Goal: Task Accomplishment & Management: Complete application form

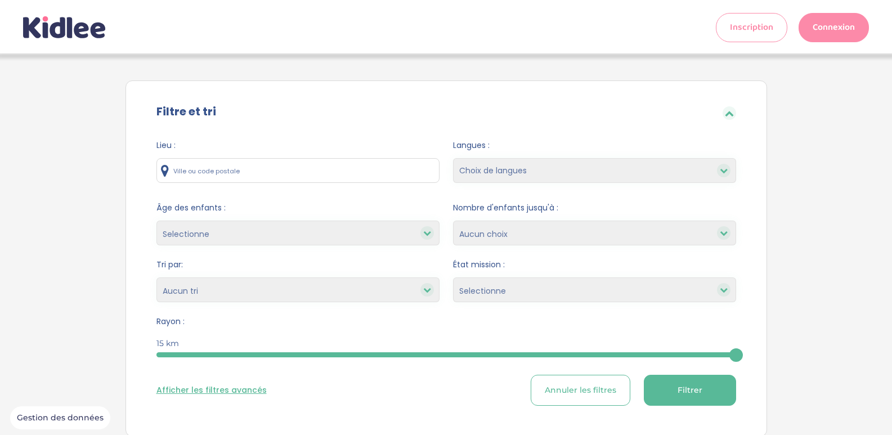
click at [829, 21] on link "Connexion" at bounding box center [834, 27] width 70 height 29
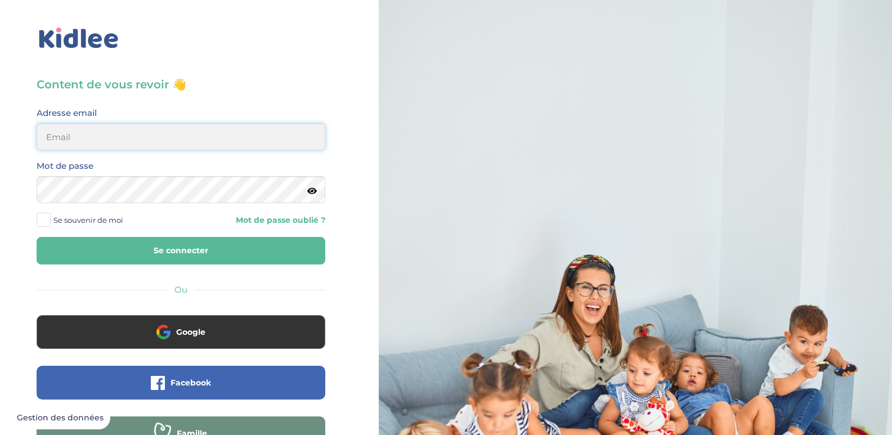
click at [235, 144] on input "email" at bounding box center [181, 136] width 289 height 27
type input "Niandiolucette@gmail.com"
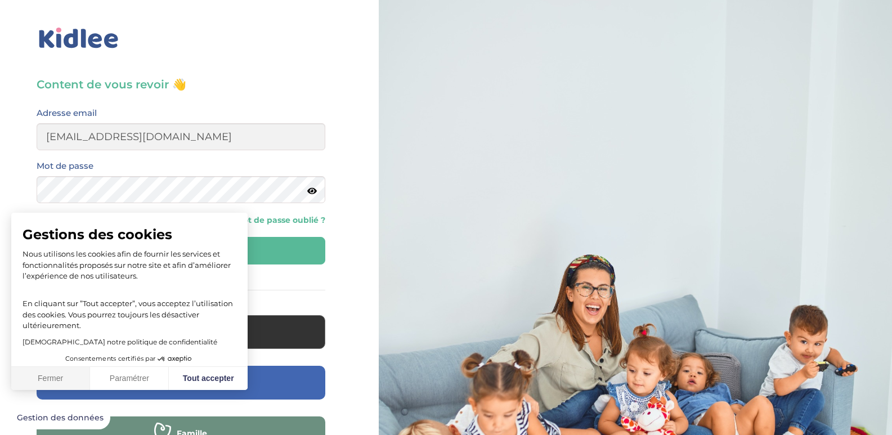
click at [55, 386] on button "Fermer" at bounding box center [50, 379] width 79 height 24
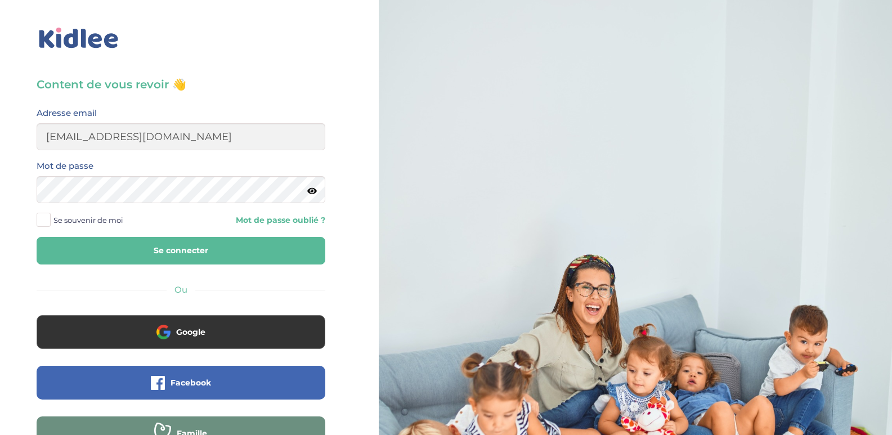
click at [120, 233] on form "Adresse email Niandiolucette@gmail.com Mot de passe Se souvenir de moi Mot de p…" at bounding box center [181, 185] width 289 height 159
click at [186, 250] on button "Se connecter" at bounding box center [181, 251] width 289 height 28
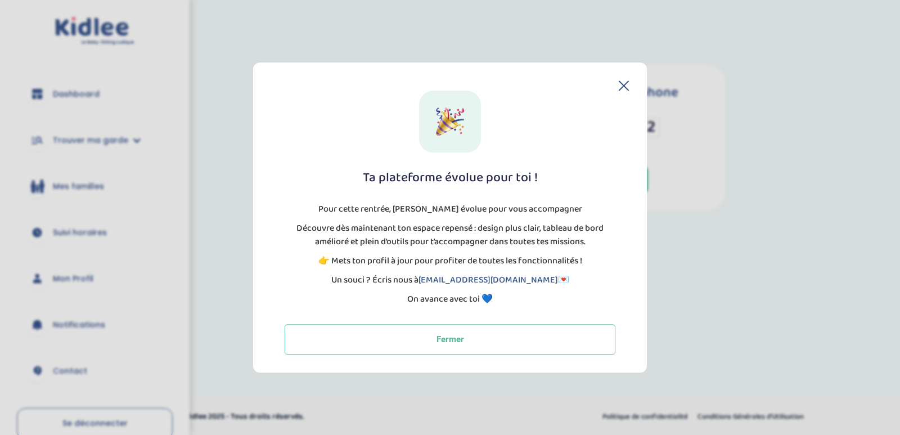
click at [626, 88] on icon at bounding box center [624, 85] width 10 height 10
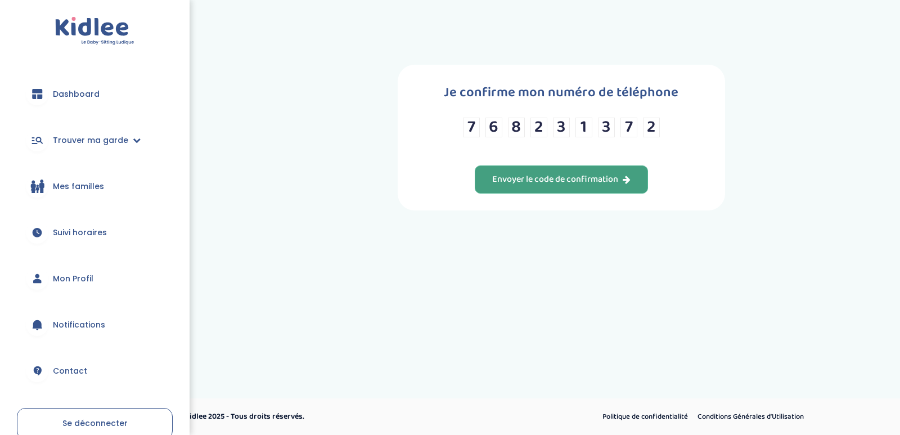
click at [604, 190] on button "Envoyer le code de confirmation" at bounding box center [561, 179] width 173 height 28
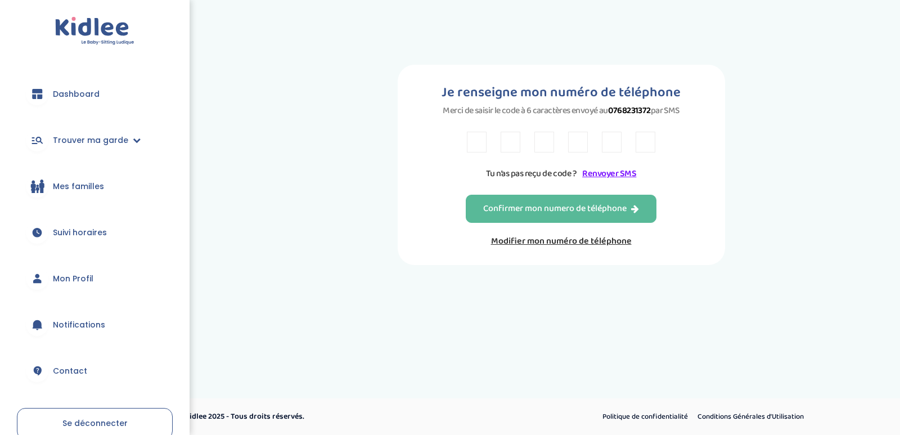
click at [469, 150] on input "text" at bounding box center [477, 142] width 20 height 21
type input "V"
type input "4"
type input "Y"
type input "5"
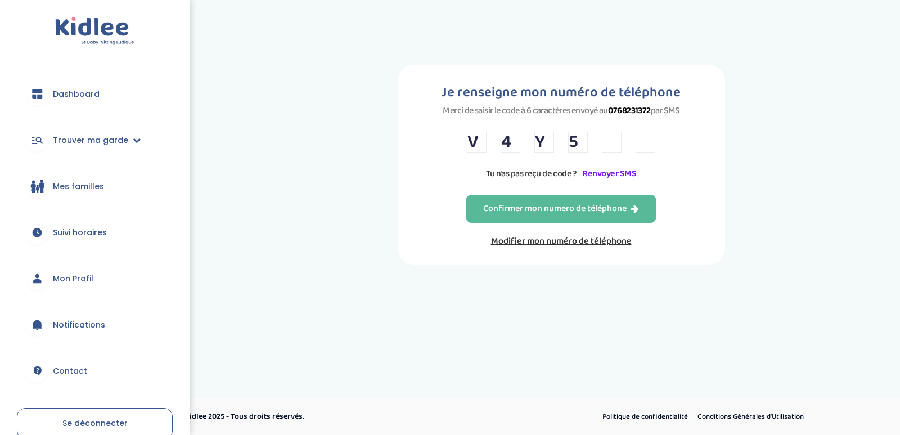
type input "L"
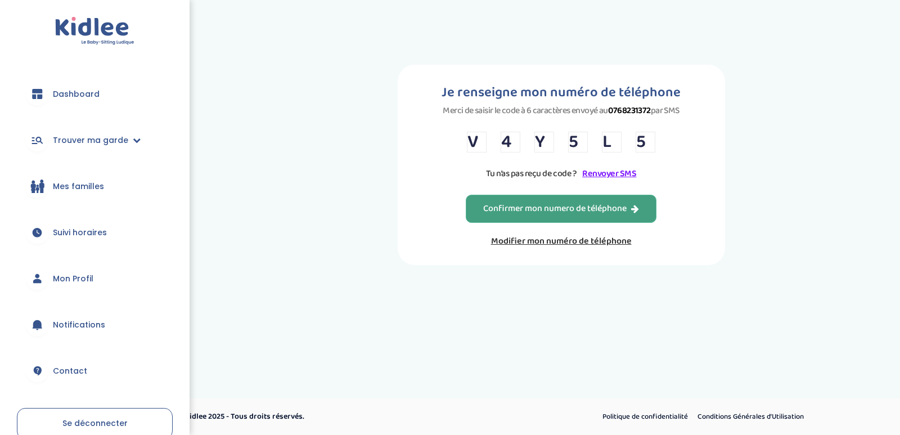
type input "5"
click at [582, 222] on button "Confirmer mon numero de téléphone" at bounding box center [561, 209] width 191 height 28
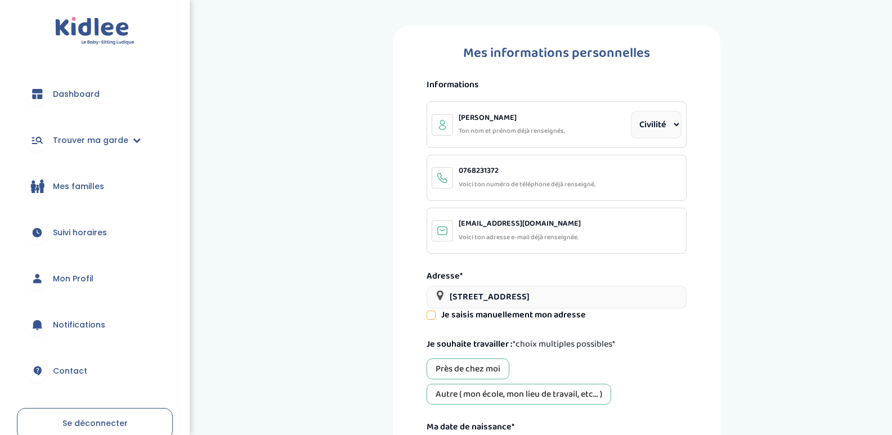
select select "2"
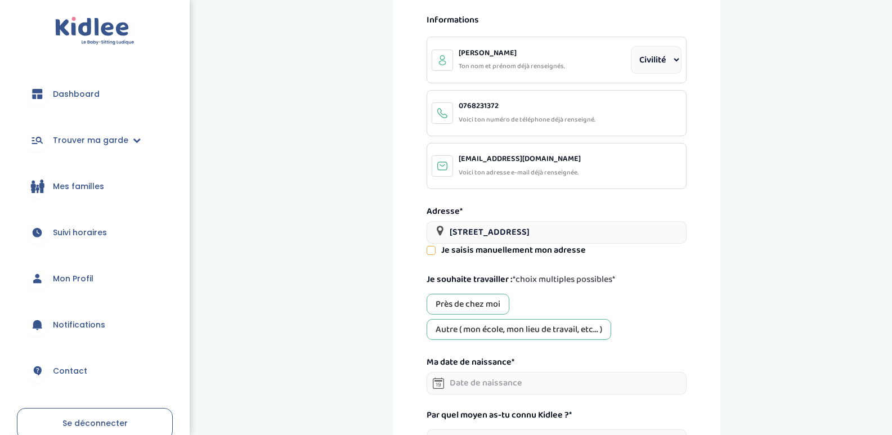
scroll to position [66, 0]
click at [472, 334] on div "Autre ( mon école, mon lieu de travail, etc... )" at bounding box center [519, 328] width 185 height 21
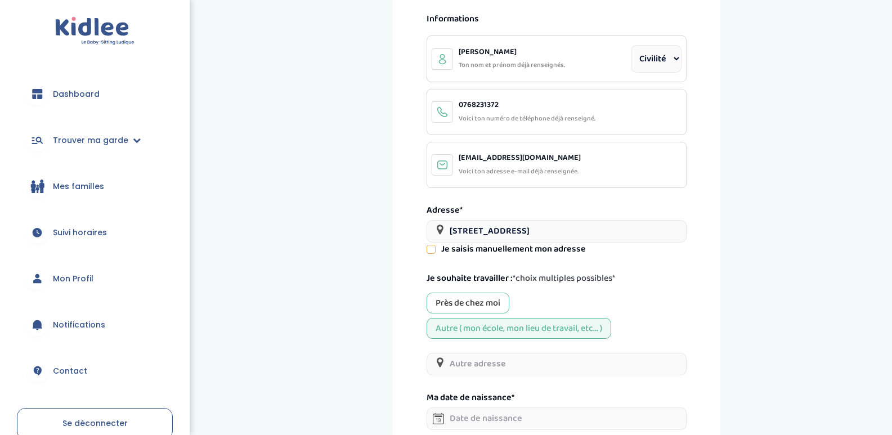
click at [456, 363] on input "text" at bounding box center [557, 364] width 260 height 23
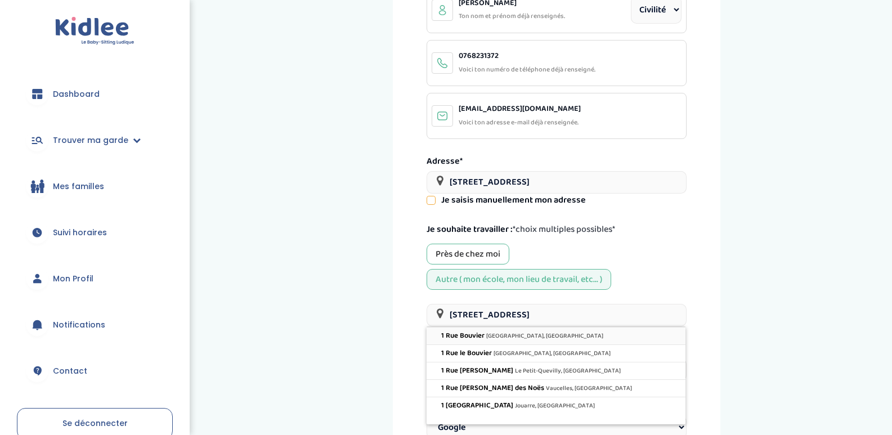
scroll to position [118, 0]
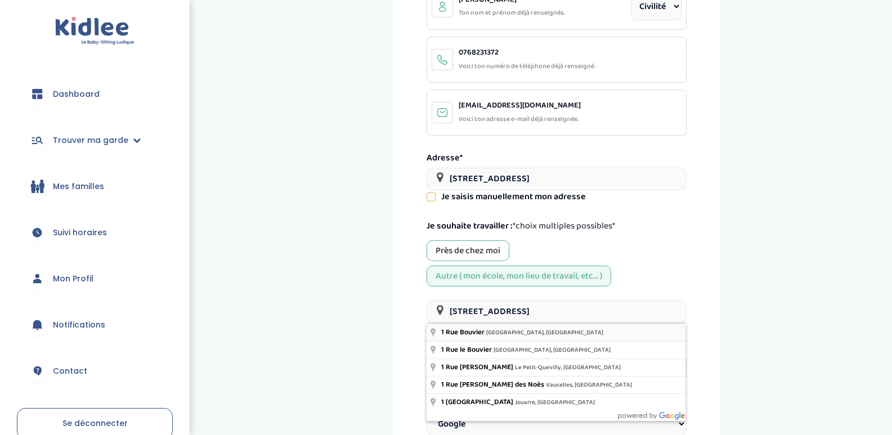
type input "1 Rue Bouvier, Paris, France"
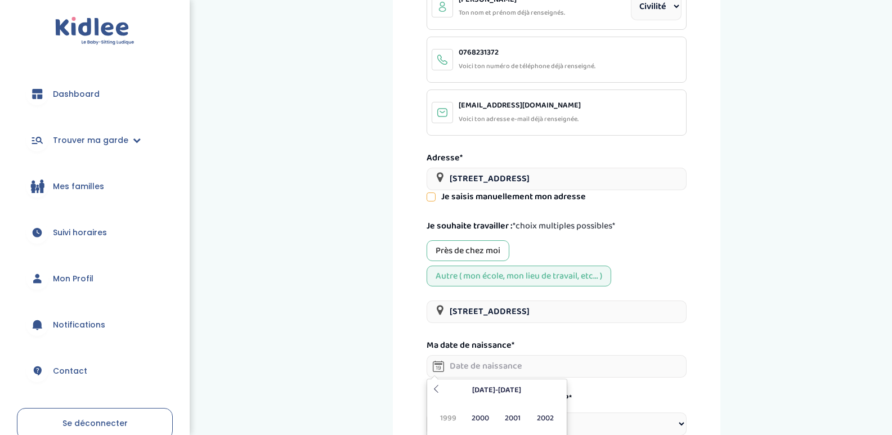
click at [497, 367] on input "text" at bounding box center [557, 366] width 260 height 23
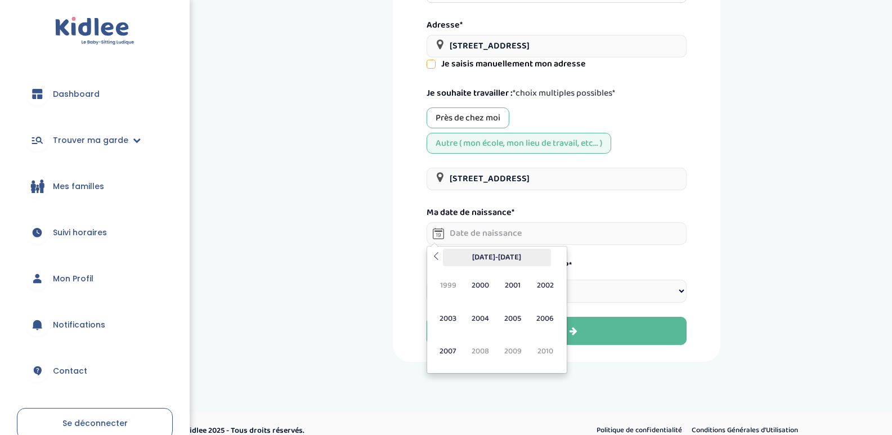
scroll to position [265, 0]
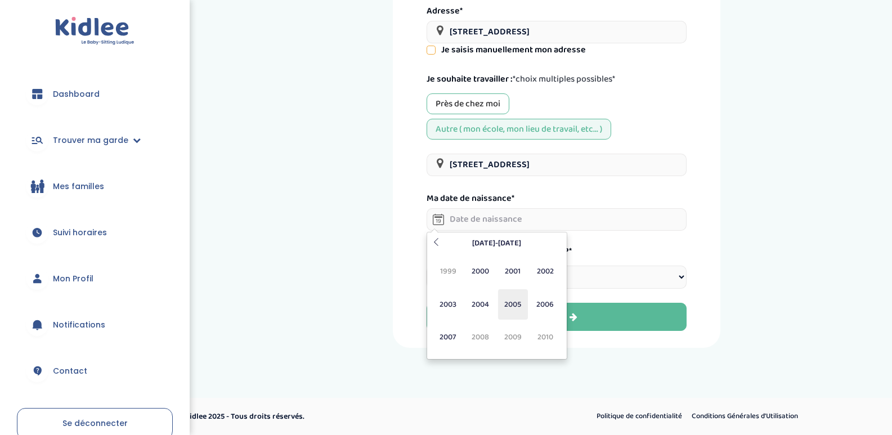
click at [512, 303] on span "2005" at bounding box center [513, 304] width 30 height 30
click at [557, 302] on span "Aoû" at bounding box center [546, 304] width 30 height 30
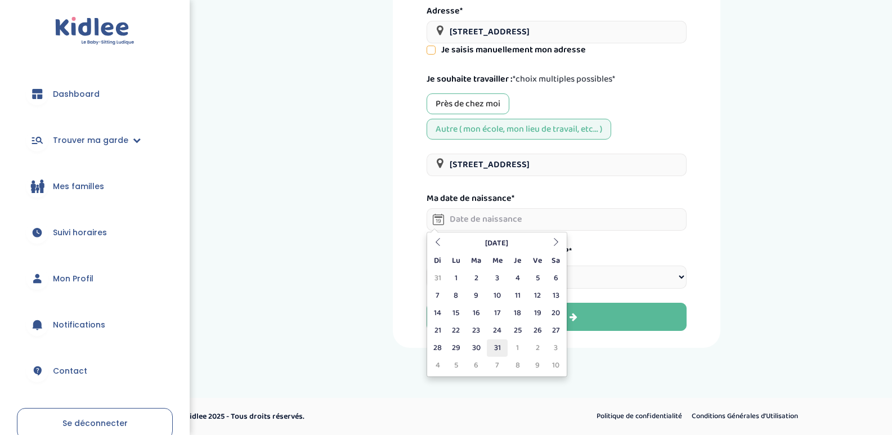
click at [494, 349] on td "31" at bounding box center [497, 347] width 21 height 17
type input "31-08-2005"
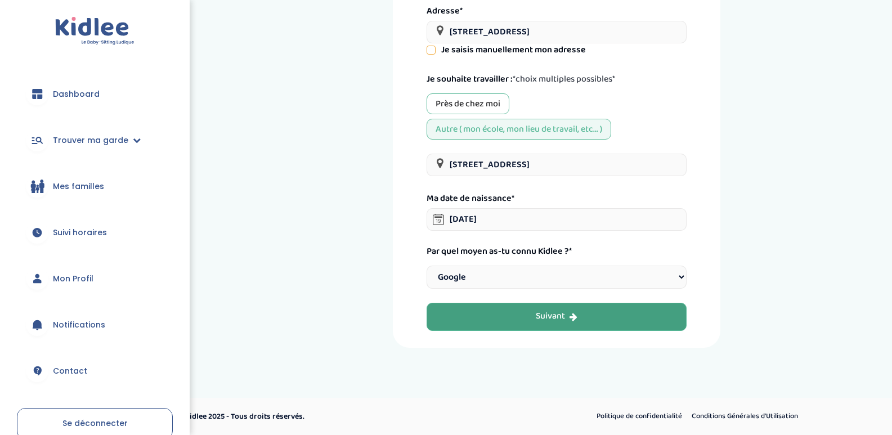
click at [506, 326] on button "Suivant" at bounding box center [557, 317] width 260 height 28
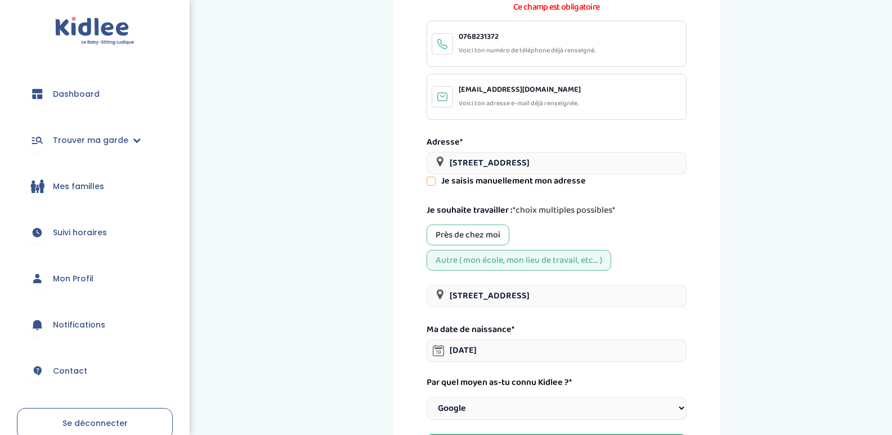
scroll to position [42, 0]
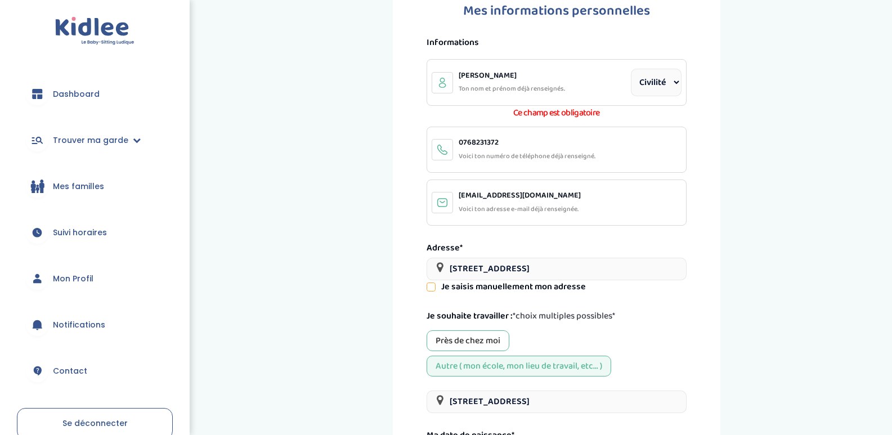
click at [499, 92] on p "Ton nom et prénom déjà renseignés." at bounding box center [512, 89] width 106 height 14
click at [642, 83] on select "Civilité Mr Mme" at bounding box center [656, 83] width 51 height 28
select select "1"
click at [631, 69] on select "Civilité Mr Mme" at bounding box center [656, 83] width 51 height 28
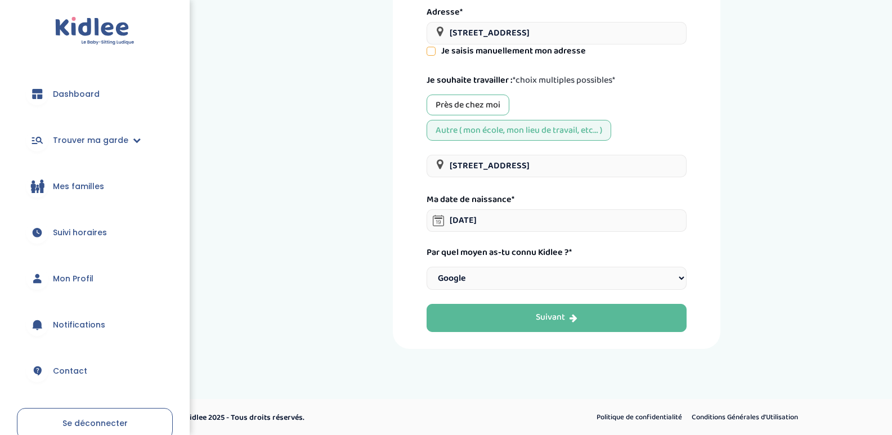
scroll to position [265, 0]
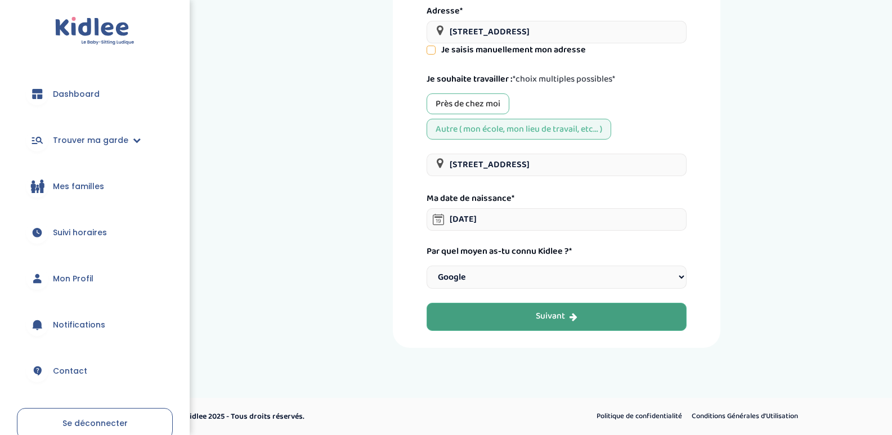
click at [611, 329] on button "Suivant" at bounding box center [557, 317] width 260 height 28
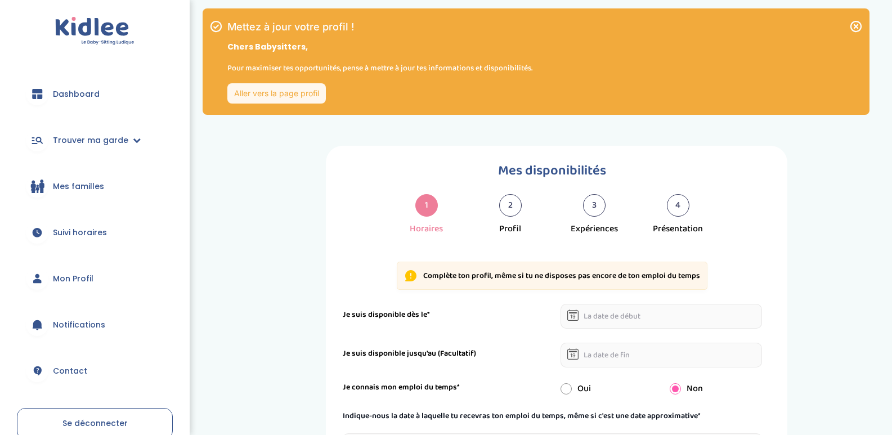
click at [267, 97] on link "Aller vers la page profil" at bounding box center [276, 93] width 98 height 20
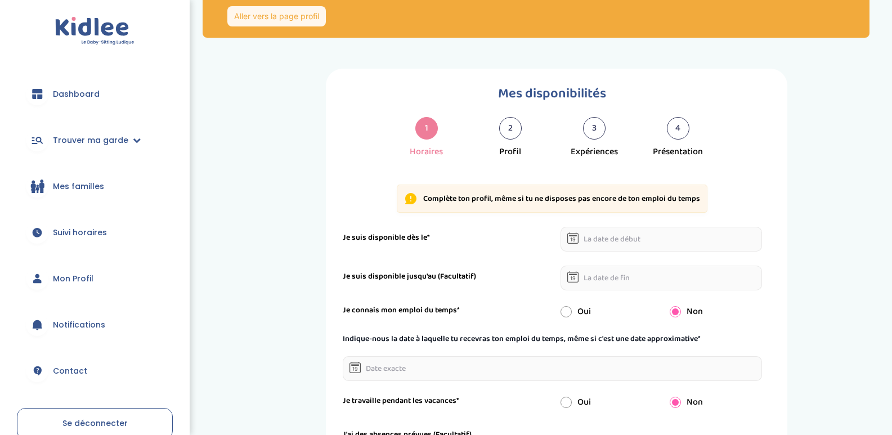
scroll to position [88, 0]
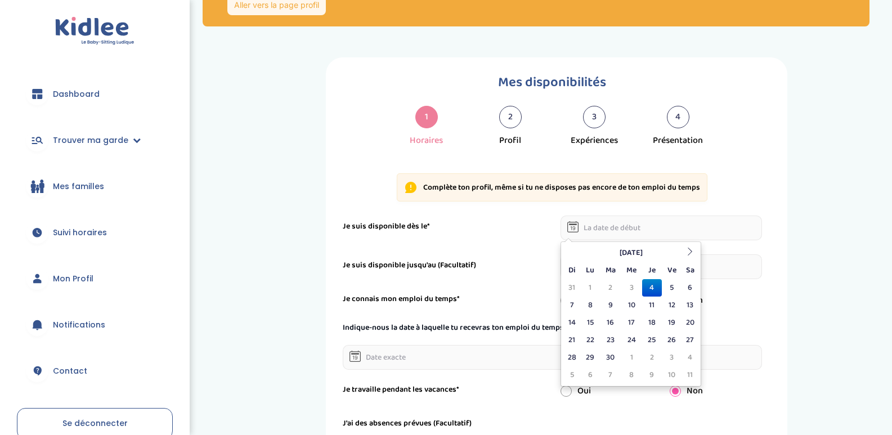
click at [615, 237] on input "text" at bounding box center [661, 228] width 201 height 25
click at [568, 312] on td "7" at bounding box center [571, 305] width 17 height 17
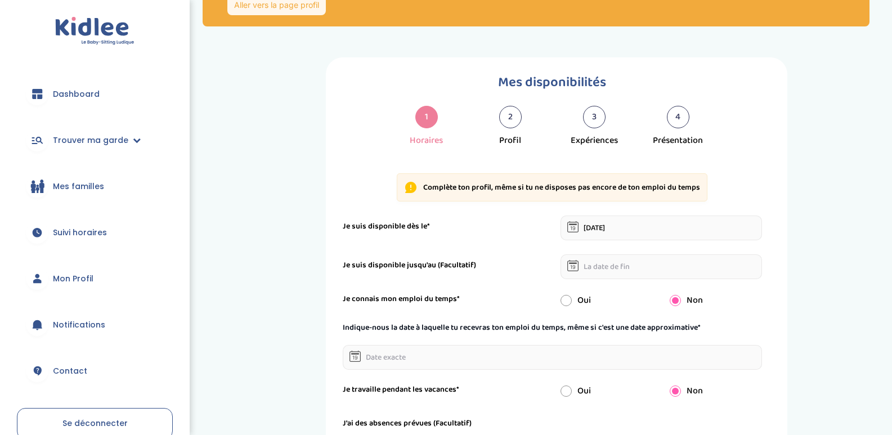
click at [593, 229] on input "07-09-2025" at bounding box center [661, 228] width 201 height 25
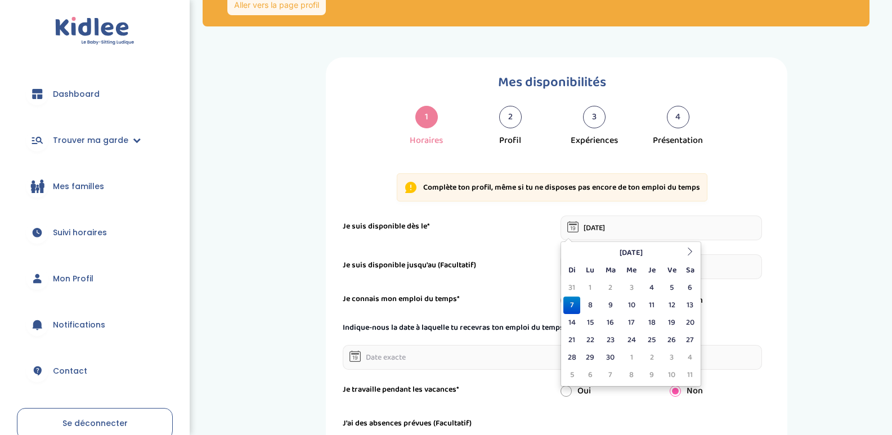
click at [590, 310] on td "8" at bounding box center [590, 305] width 20 height 17
type input "08-09-2025"
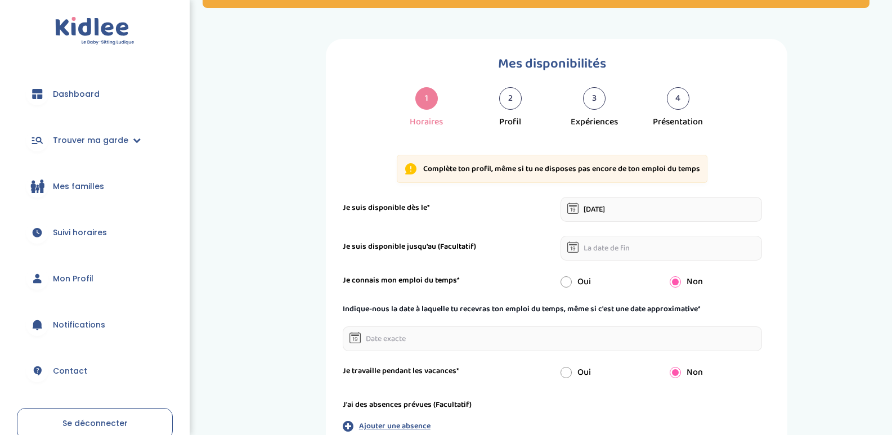
scroll to position [141, 0]
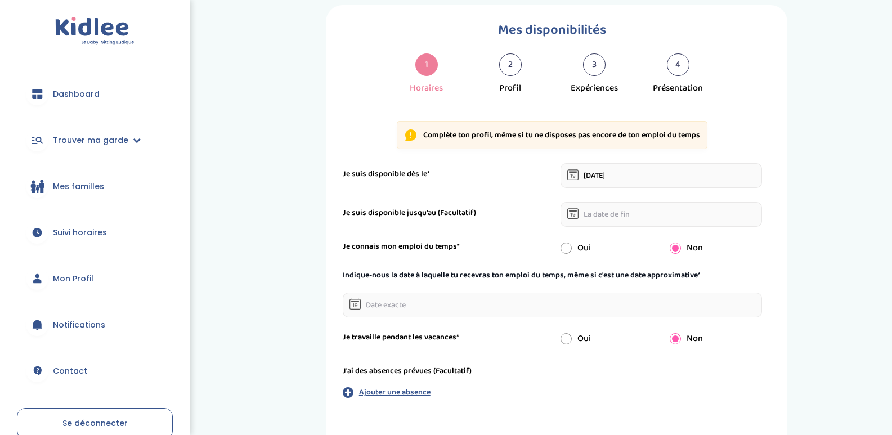
click at [570, 248] on input "radio" at bounding box center [566, 248] width 11 height 11
radio input "true"
radio input "false"
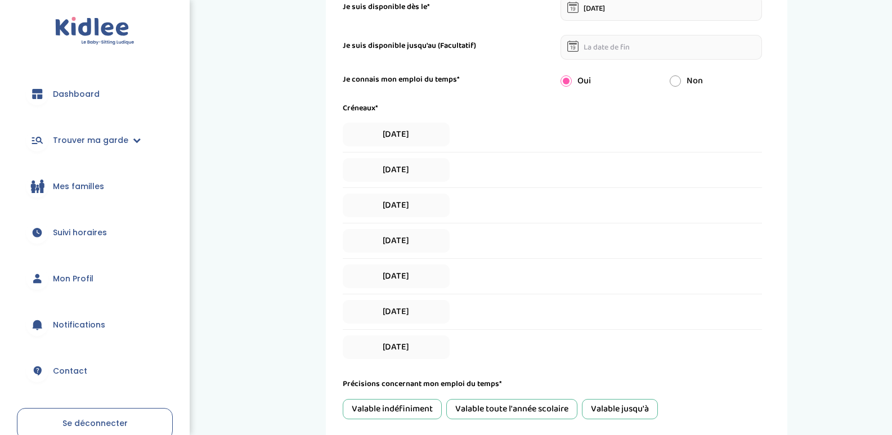
scroll to position [310, 0]
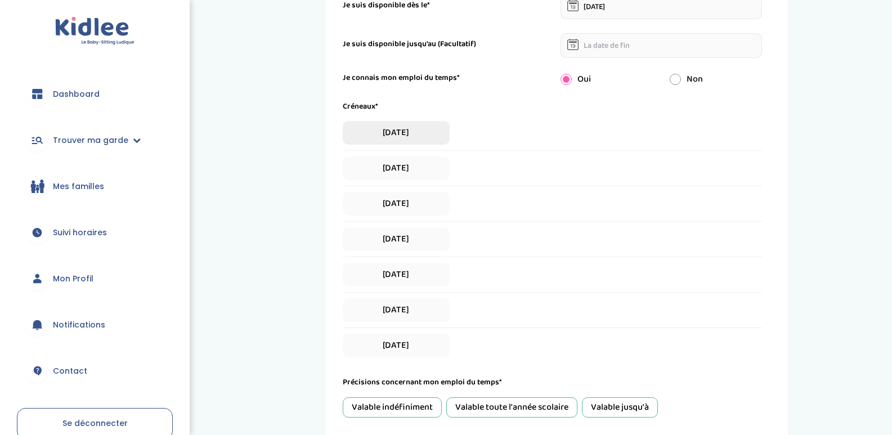
click at [416, 132] on span "Lundi" at bounding box center [396, 133] width 107 height 24
select select "1"
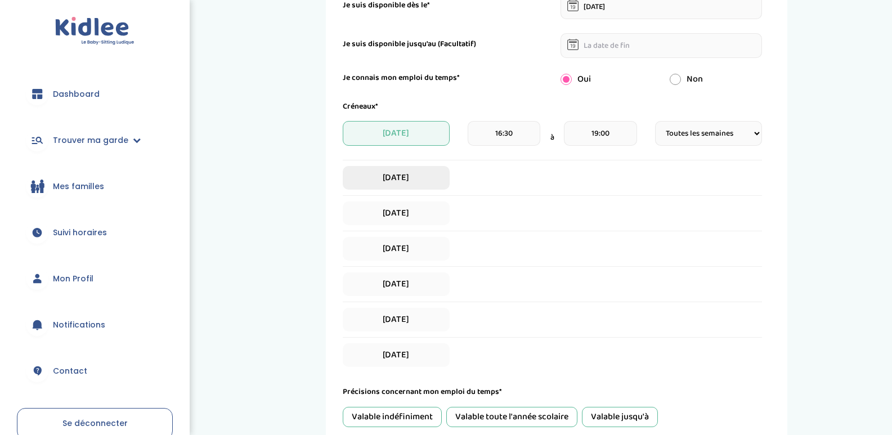
click at [414, 174] on span "Mardi" at bounding box center [396, 178] width 107 height 24
select select "1"
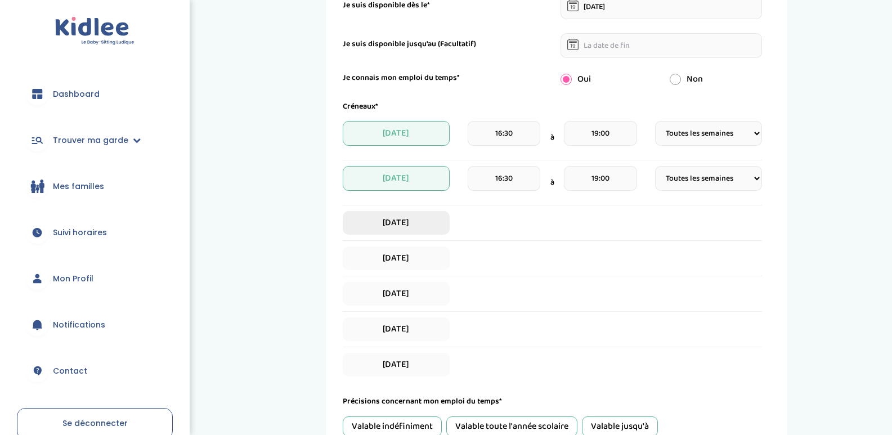
click at [418, 229] on span "Mercredi" at bounding box center [396, 223] width 107 height 24
select select "1"
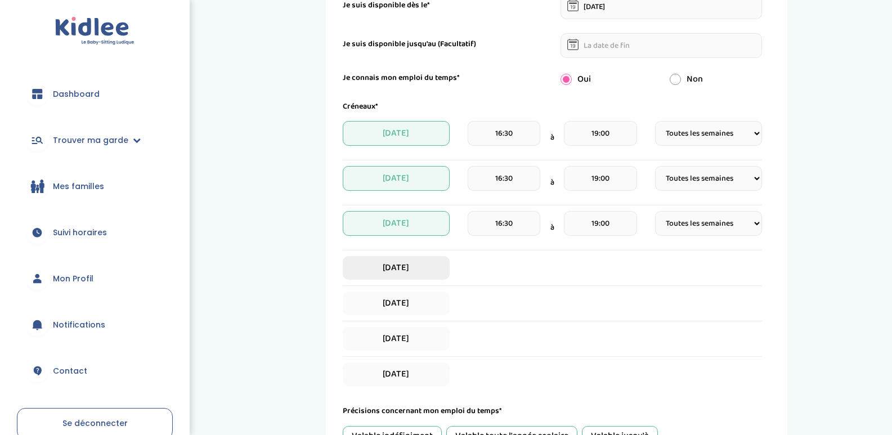
click at [415, 265] on span "Jeudi" at bounding box center [396, 268] width 107 height 24
select select "1"
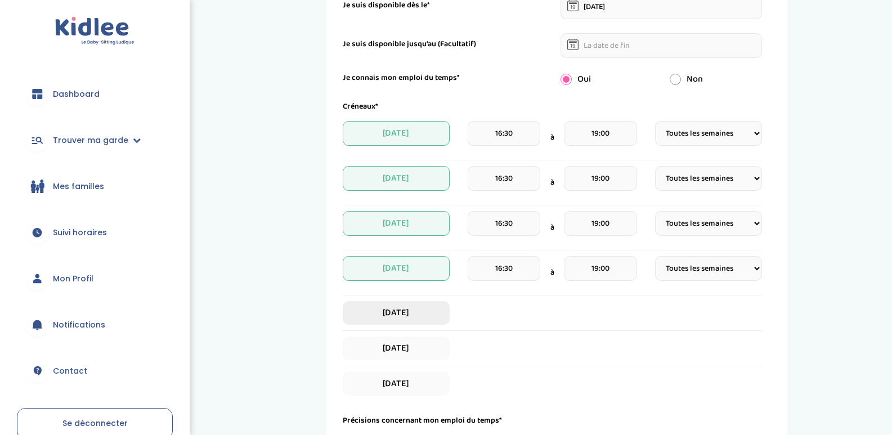
click at [407, 309] on span "Vendredi" at bounding box center [396, 313] width 107 height 24
select select "1"
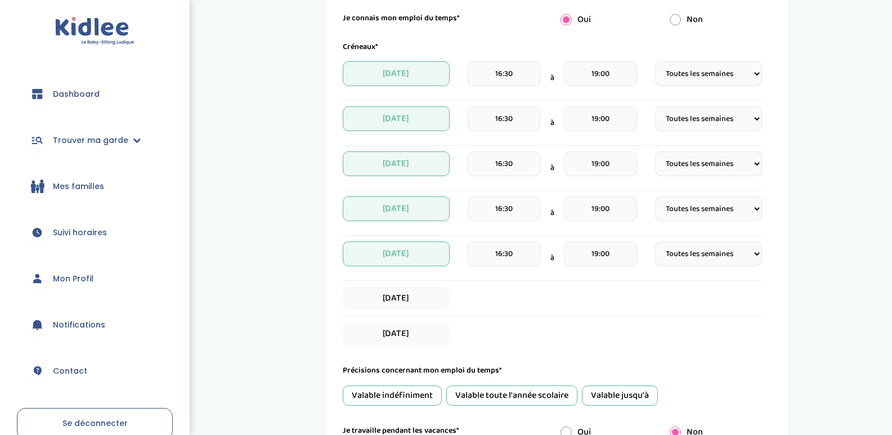
scroll to position [390, 0]
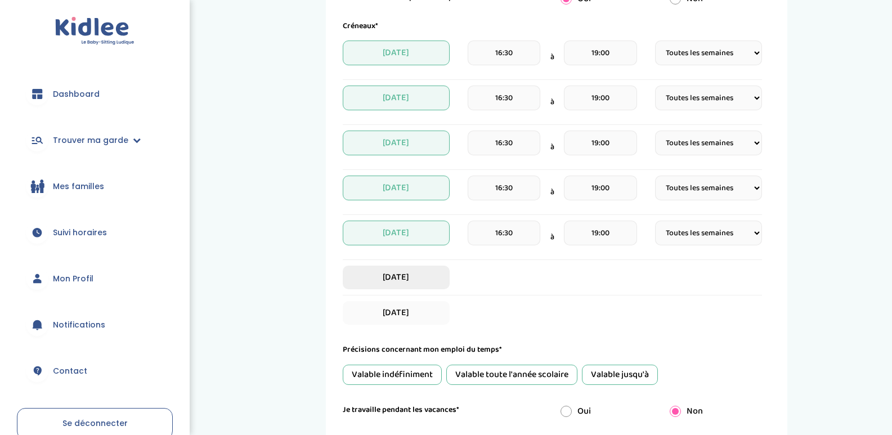
click at [397, 274] on span "Samedi" at bounding box center [396, 278] width 107 height 24
select select "1"
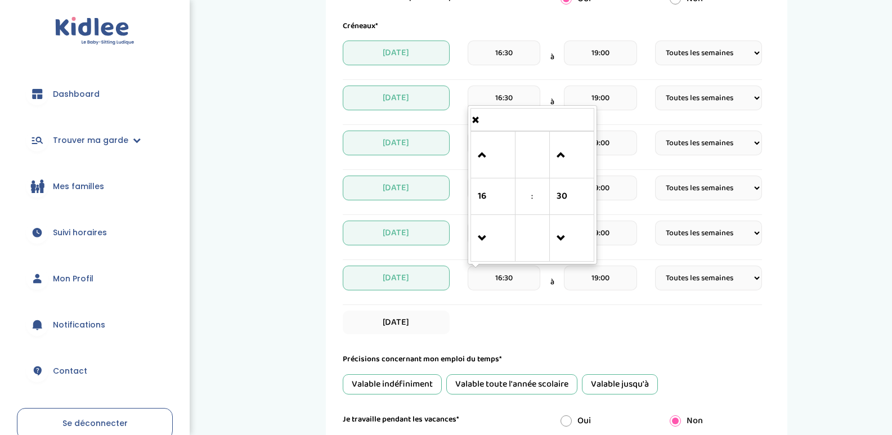
click at [506, 280] on input "16:30" at bounding box center [504, 278] width 73 height 25
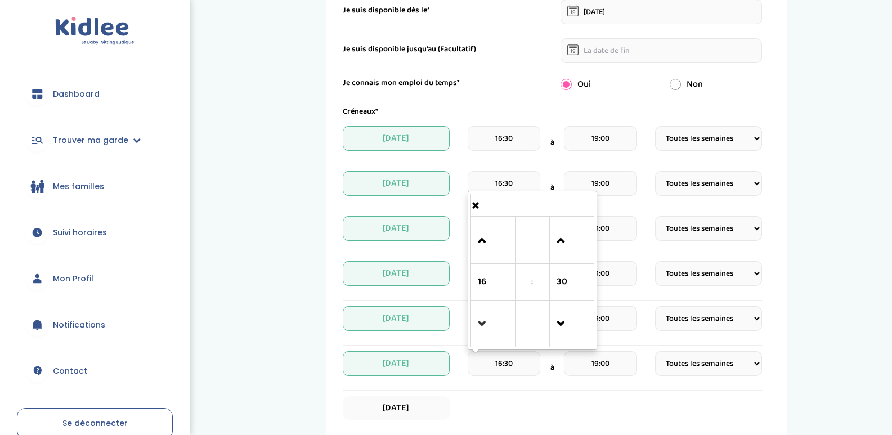
scroll to position [411, 0]
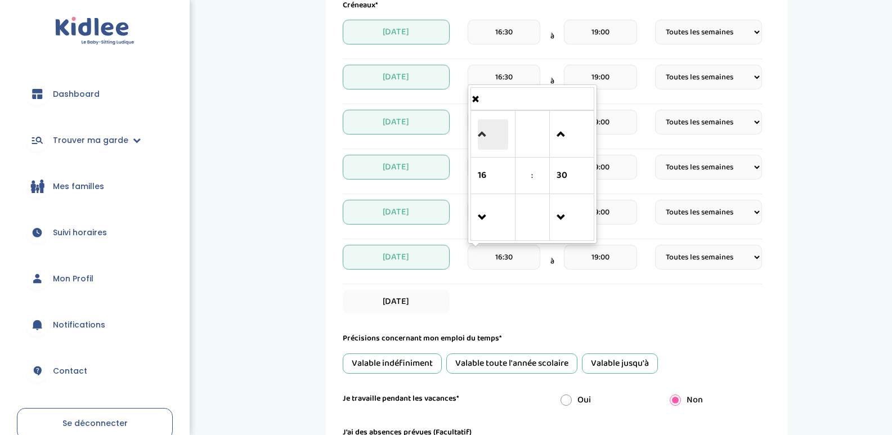
click at [478, 130] on span at bounding box center [493, 134] width 30 height 30
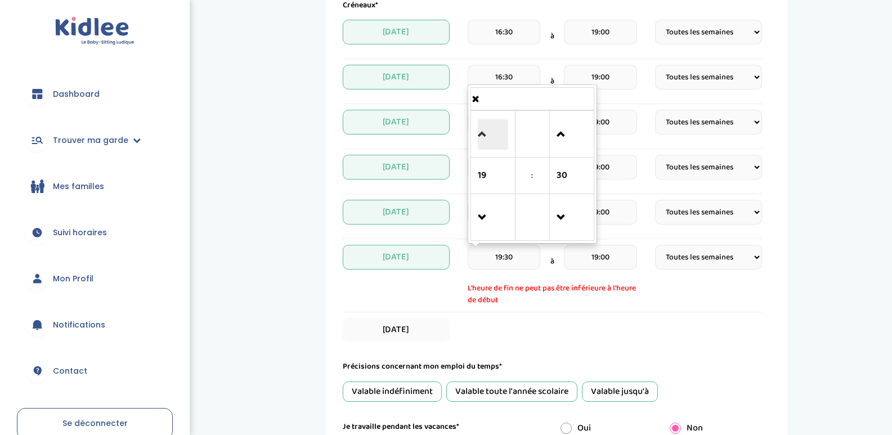
click at [478, 130] on span at bounding box center [493, 134] width 30 height 30
click at [488, 225] on span at bounding box center [493, 218] width 30 height 30
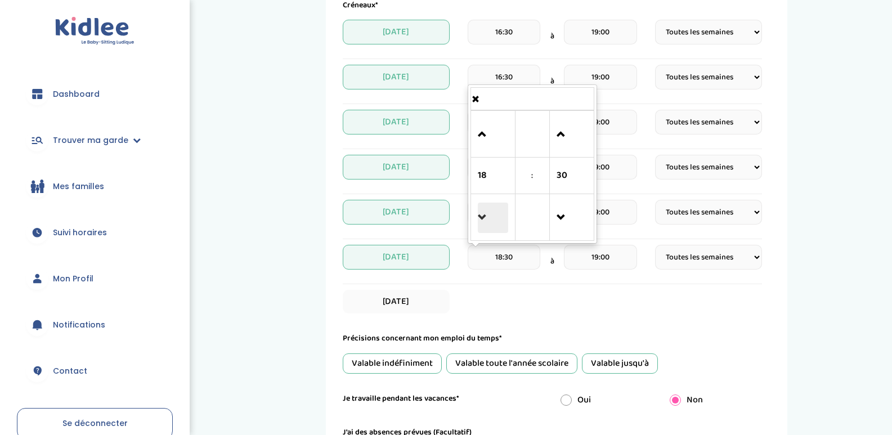
click at [488, 225] on span at bounding box center [493, 218] width 30 height 30
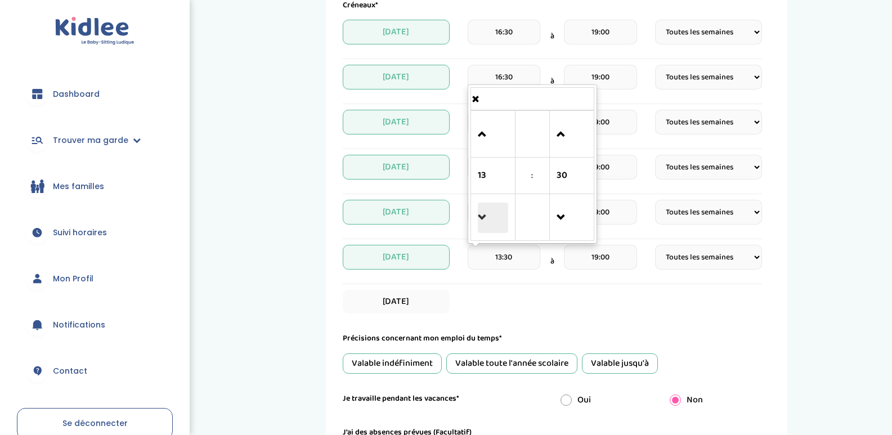
click at [488, 225] on span at bounding box center [493, 218] width 30 height 30
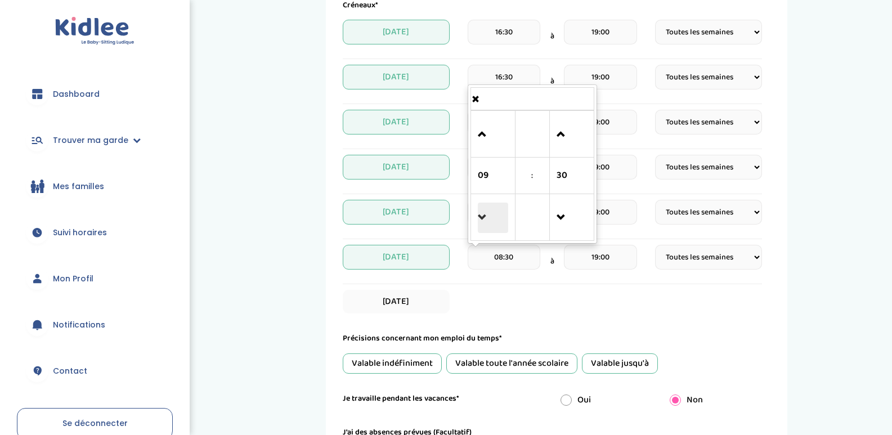
click at [488, 225] on span at bounding box center [493, 218] width 30 height 30
click at [482, 135] on span at bounding box center [493, 134] width 30 height 30
type input "08:30"
click at [634, 322] on form "Je suis disponible dès le* 08-09-2025 Je suis disponible jusqu'au (Facultatif) …" at bounding box center [552, 186] width 419 height 586
click at [403, 301] on span "Dimanche" at bounding box center [396, 302] width 107 height 24
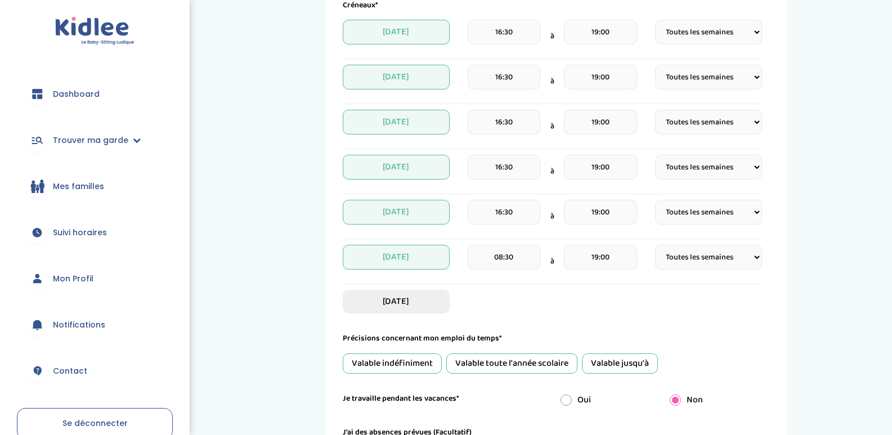
select select "1"
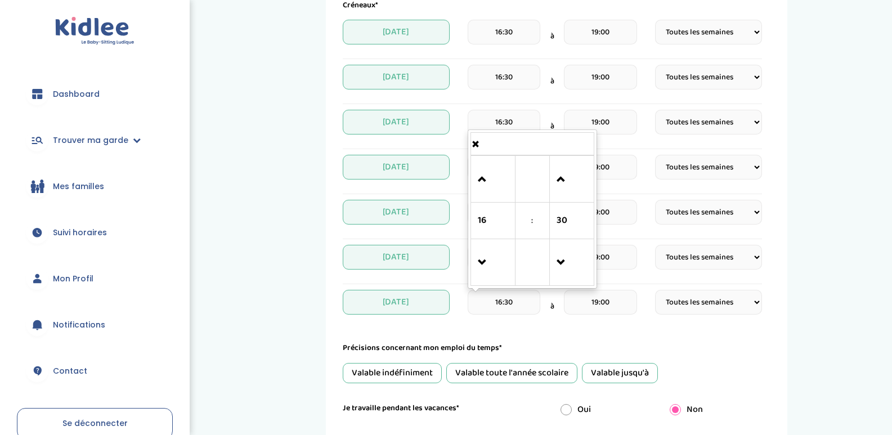
click at [518, 307] on input "16:30" at bounding box center [504, 302] width 73 height 25
click at [482, 179] on span at bounding box center [493, 179] width 30 height 30
click at [482, 178] on span at bounding box center [493, 179] width 30 height 30
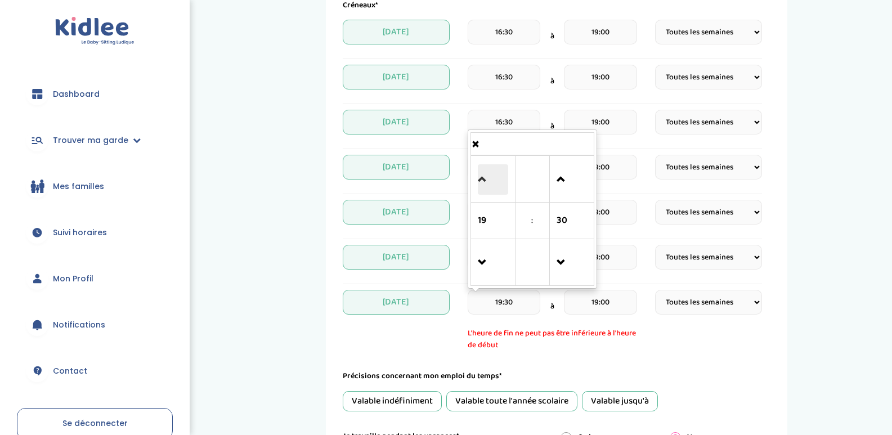
click at [482, 178] on span at bounding box center [493, 179] width 30 height 30
click at [483, 179] on span at bounding box center [493, 179] width 30 height 30
click at [483, 180] on span at bounding box center [493, 179] width 30 height 30
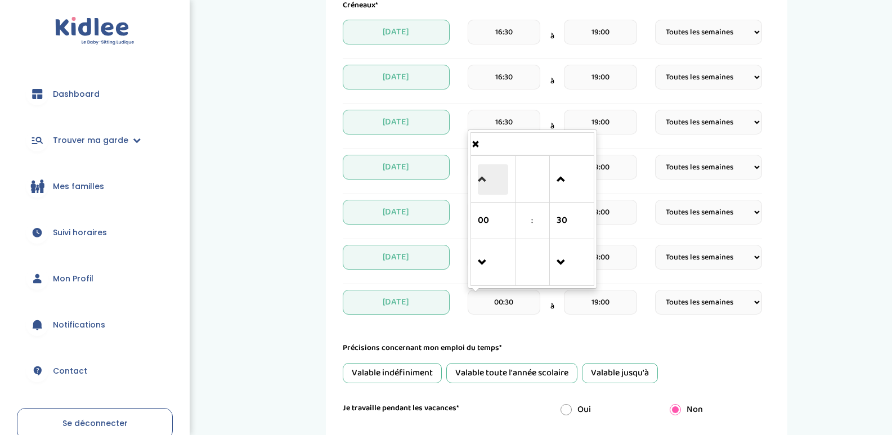
click at [483, 180] on span at bounding box center [493, 179] width 30 height 30
click at [479, 184] on span at bounding box center [493, 179] width 30 height 30
click at [478, 184] on span at bounding box center [493, 179] width 30 height 30
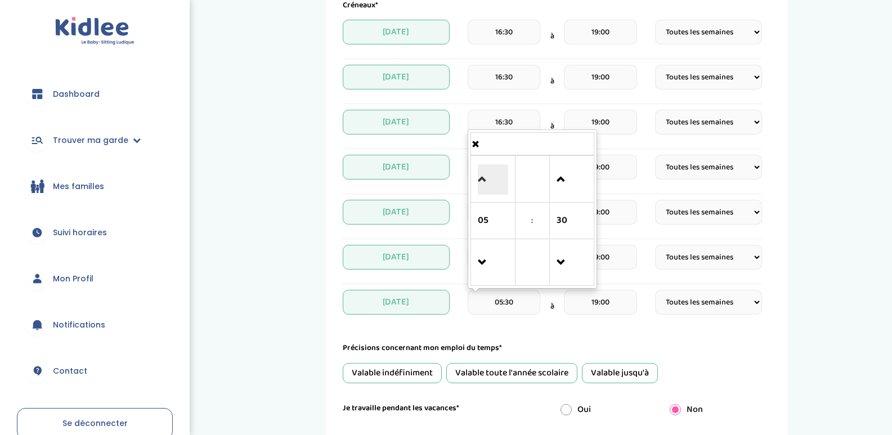
click at [479, 185] on span at bounding box center [493, 179] width 30 height 30
click at [478, 184] on span at bounding box center [493, 179] width 30 height 30
type input "08:30"
click at [552, 339] on form "Je suis disponible dès le* 08-09-2025 Je suis disponible jusqu'au (Facultatif) …" at bounding box center [552, 190] width 419 height 595
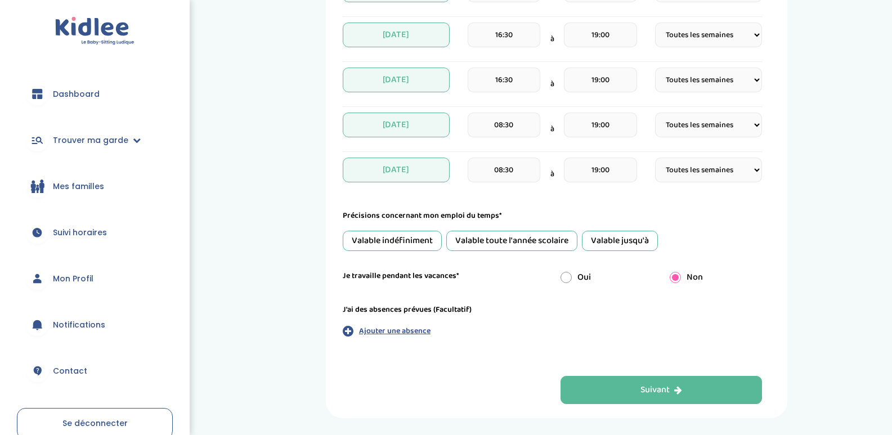
scroll to position [544, 0]
click at [512, 234] on div "Valable toute l'année scolaire" at bounding box center [511, 240] width 131 height 20
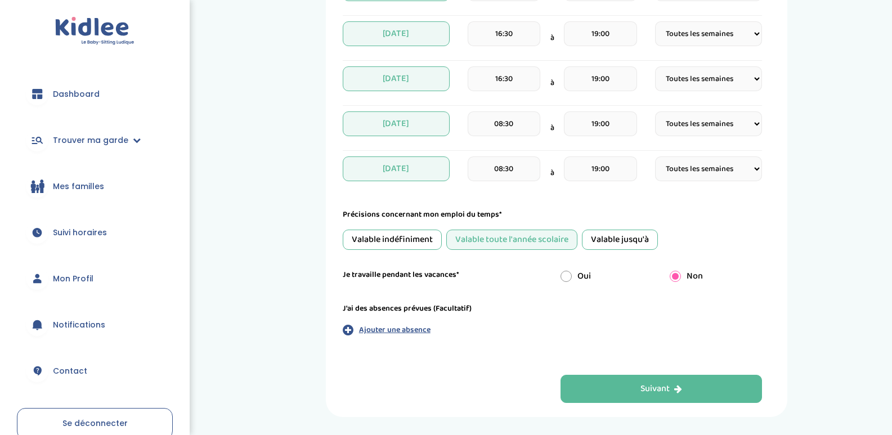
click at [571, 276] on input "radio" at bounding box center [566, 276] width 11 height 11
radio input "true"
radio input "false"
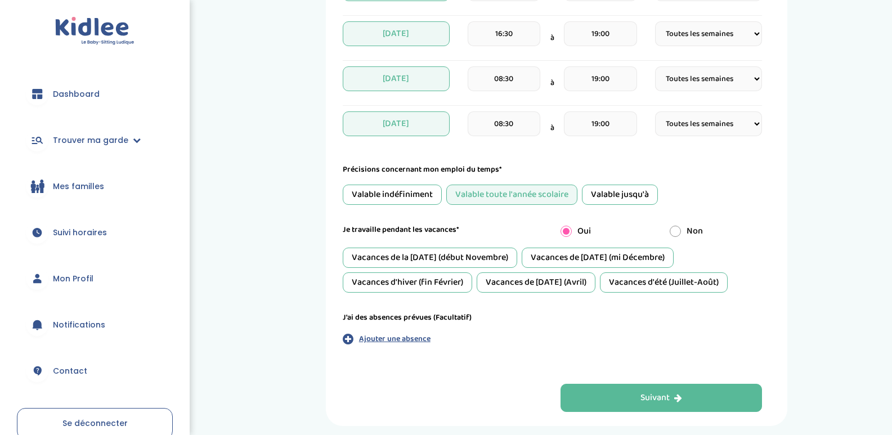
scroll to position [591, 0]
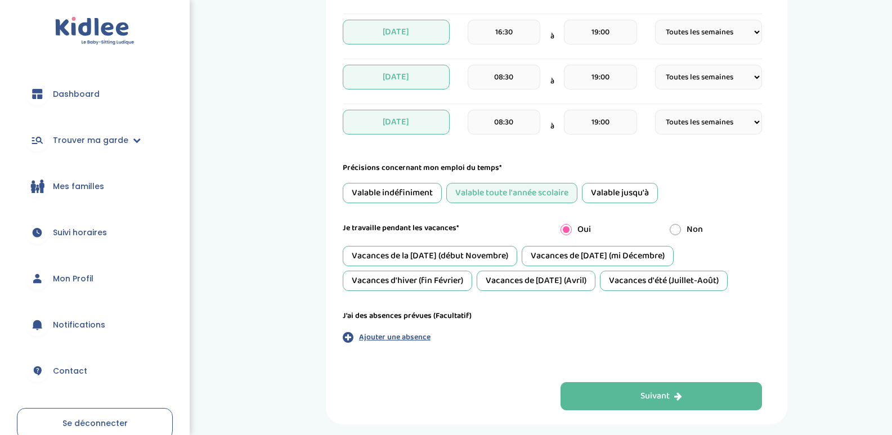
click at [495, 258] on div "Vacances de la Toussaint (début Novembre)" at bounding box center [430, 256] width 174 height 20
click at [585, 262] on div "Vacances de Noël (mi Décembre)" at bounding box center [598, 256] width 152 height 20
click at [446, 288] on div "Vacances d'hiver (fin Février)" at bounding box center [407, 281] width 129 height 20
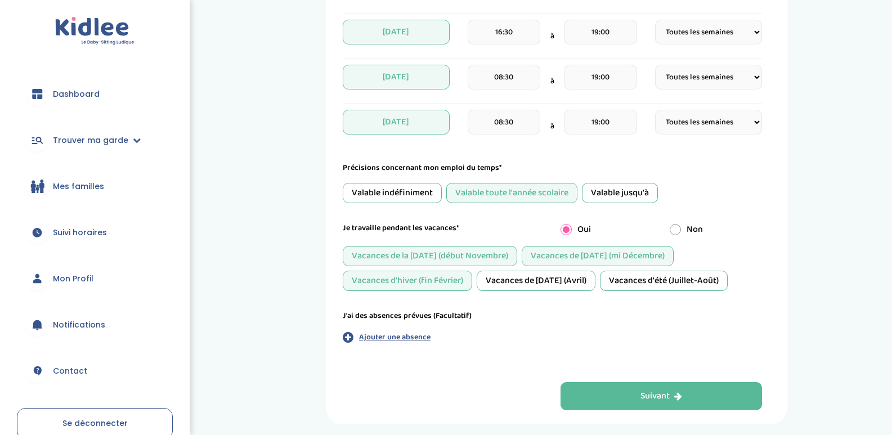
click at [531, 285] on div "Vacances de Pâques (Avril)" at bounding box center [536, 281] width 119 height 20
click at [648, 284] on div "Vacances d'été (Juillet-Août)" at bounding box center [664, 281] width 128 height 20
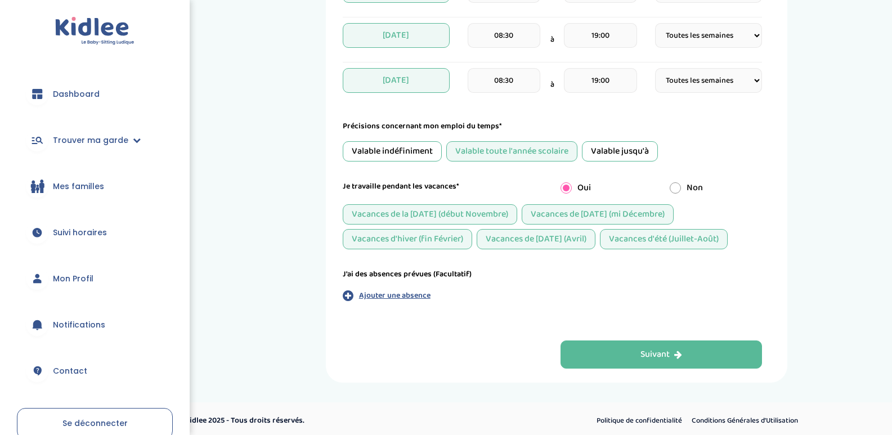
scroll to position [637, 0]
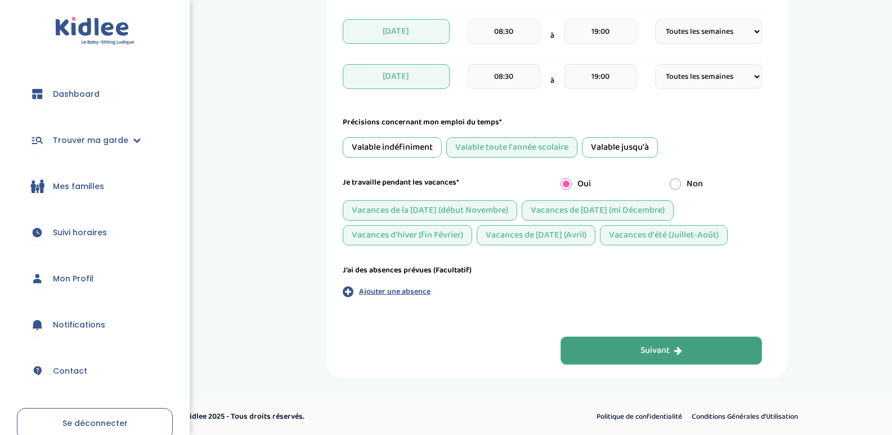
click at [621, 353] on button "Suivant" at bounding box center [661, 351] width 201 height 28
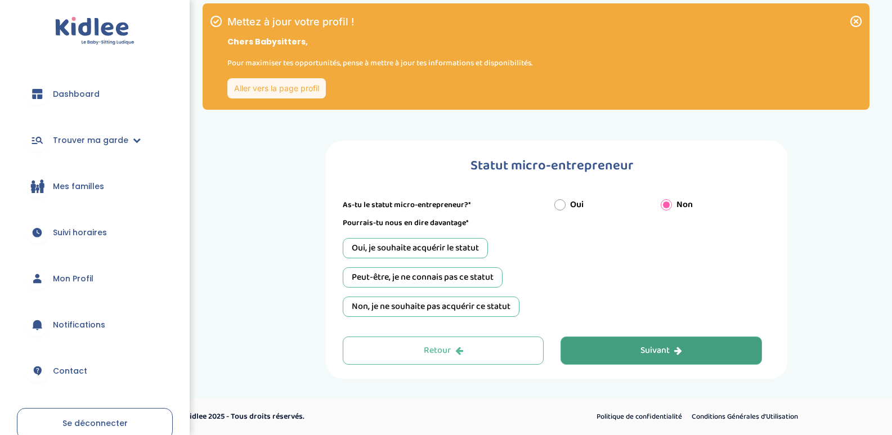
scroll to position [5, 0]
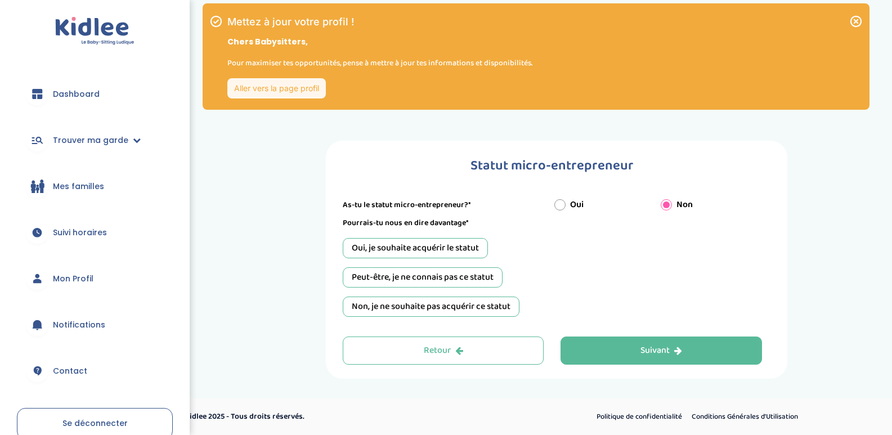
click at [403, 308] on div "Non, je ne souhaite pas acquérir ce statut" at bounding box center [431, 307] width 177 height 20
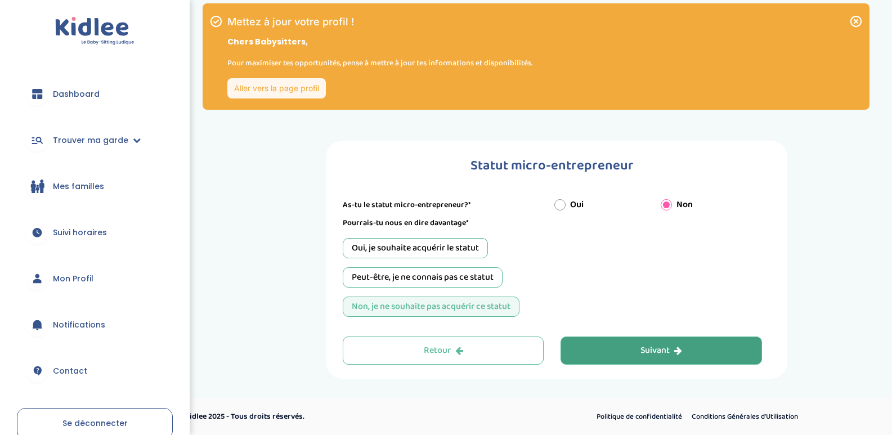
click at [626, 342] on button "Suivant" at bounding box center [661, 351] width 201 height 28
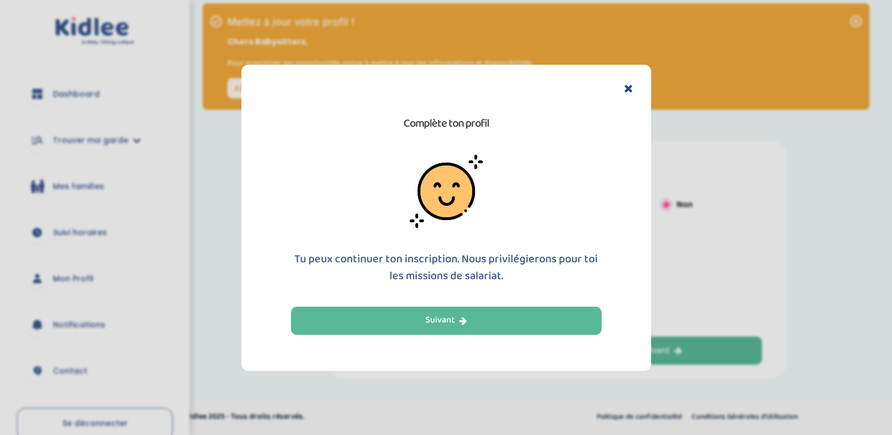
click at [465, 307] on button "Suivant" at bounding box center [446, 321] width 311 height 28
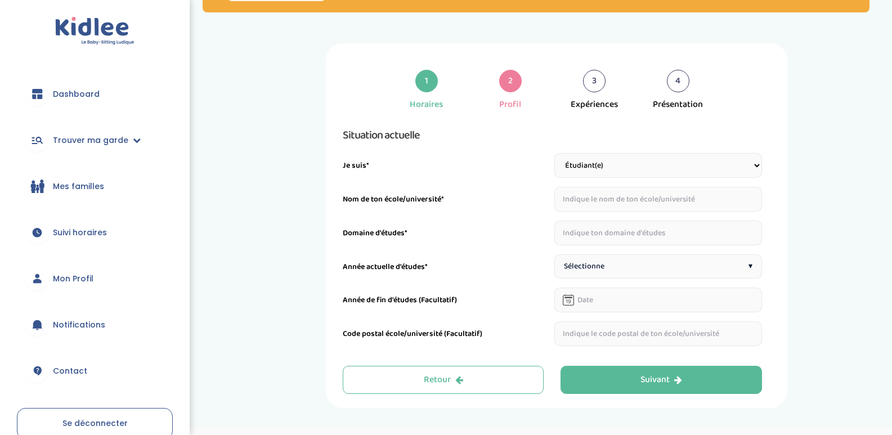
scroll to position [101, 0]
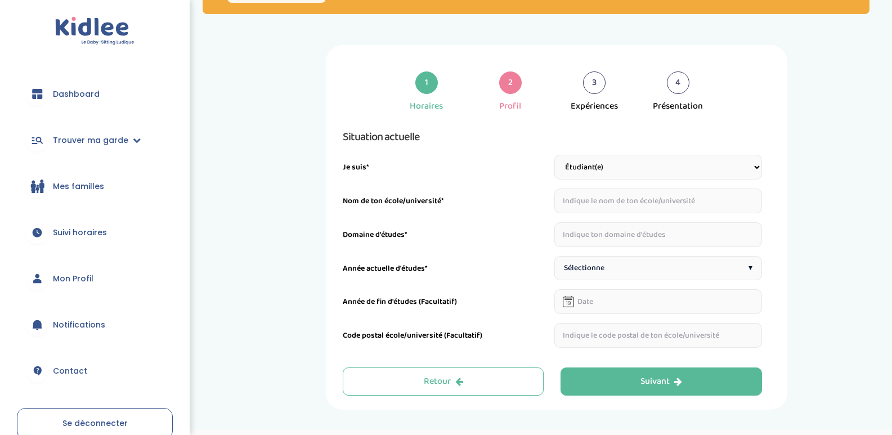
click at [634, 209] on input "text" at bounding box center [658, 201] width 208 height 25
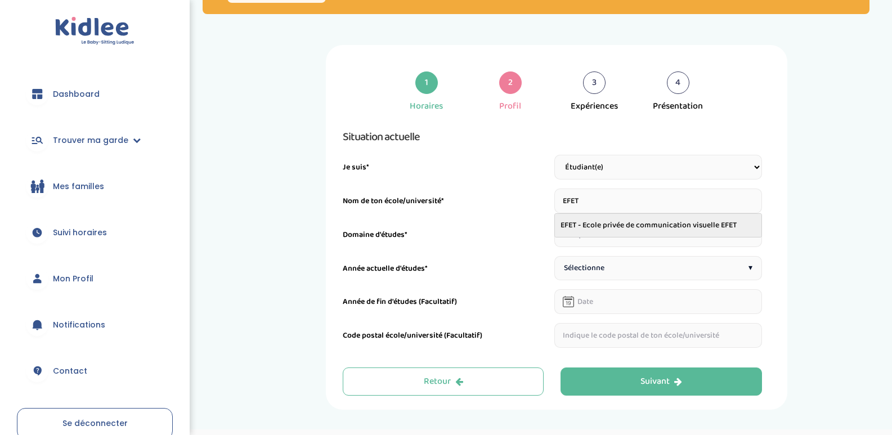
type input "EFET - Ecole privée de communication visuelle EFET"
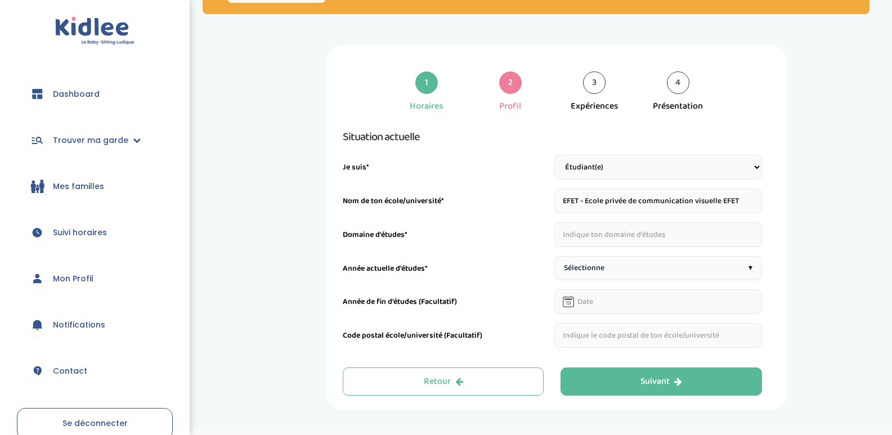
click at [643, 236] on input "text" at bounding box center [658, 234] width 208 height 25
type input "ARCH"
click at [616, 278] on div "Sélectionne ▾" at bounding box center [658, 268] width 208 height 24
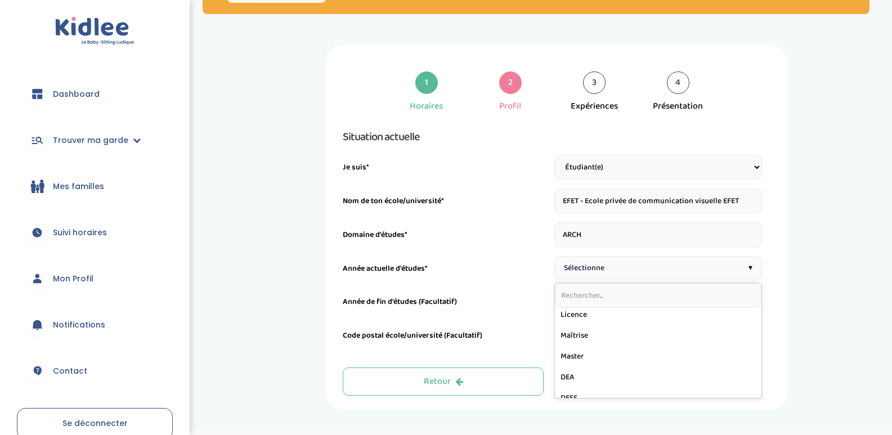
scroll to position [248, 0]
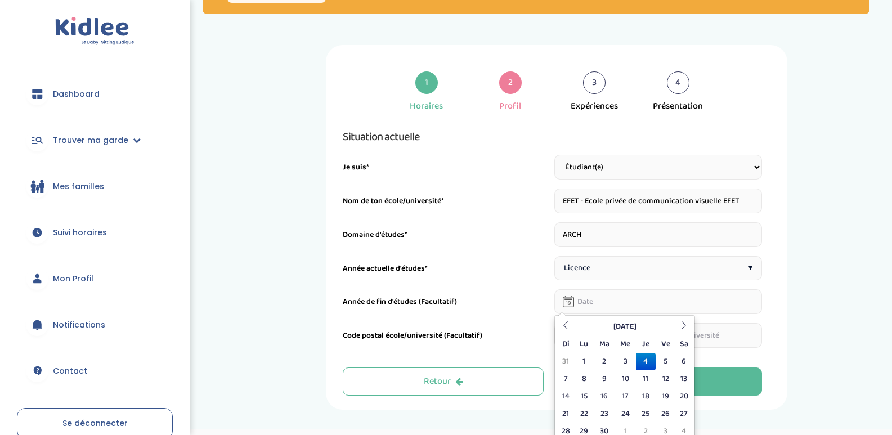
click at [661, 303] on input "text" at bounding box center [658, 301] width 208 height 25
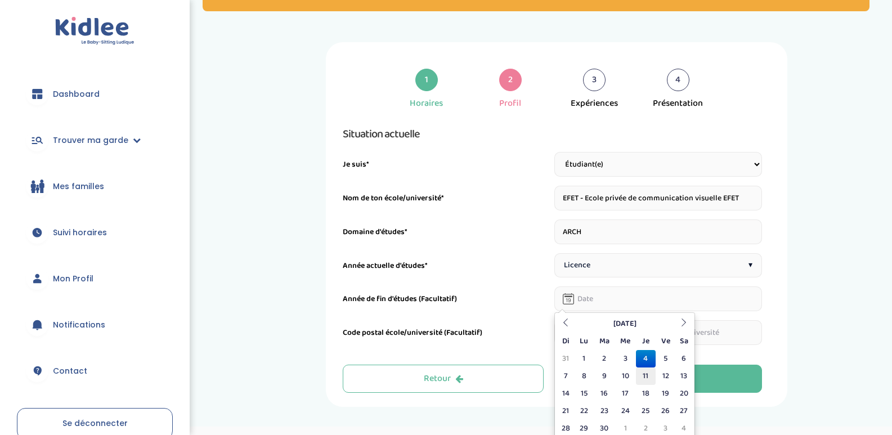
scroll to position [106, 0]
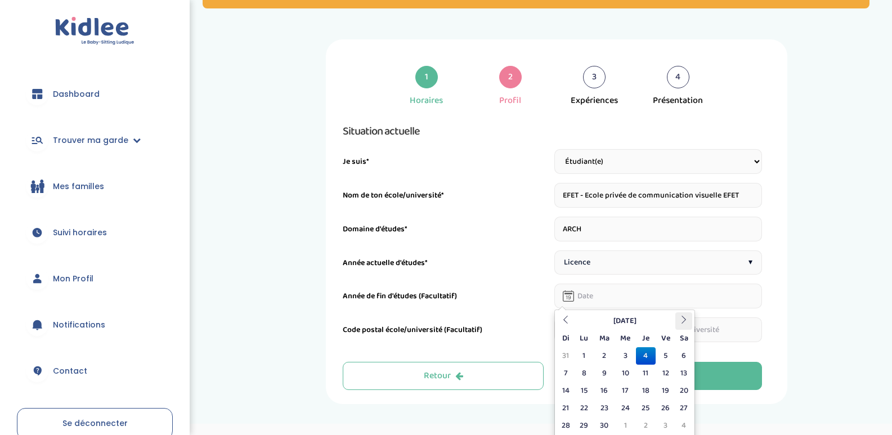
click at [681, 318] on icon at bounding box center [684, 320] width 8 height 8
click at [637, 326] on th "Décembre 2025" at bounding box center [624, 320] width 101 height 17
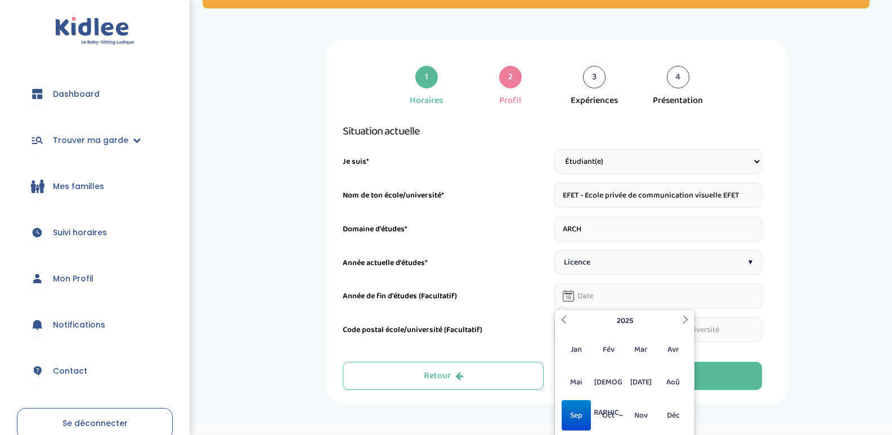
click at [605, 325] on th "2025" at bounding box center [625, 320] width 108 height 17
click at [670, 389] on span "2026" at bounding box center [673, 382] width 30 height 30
click at [613, 387] on span "Jui" at bounding box center [609, 382] width 30 height 30
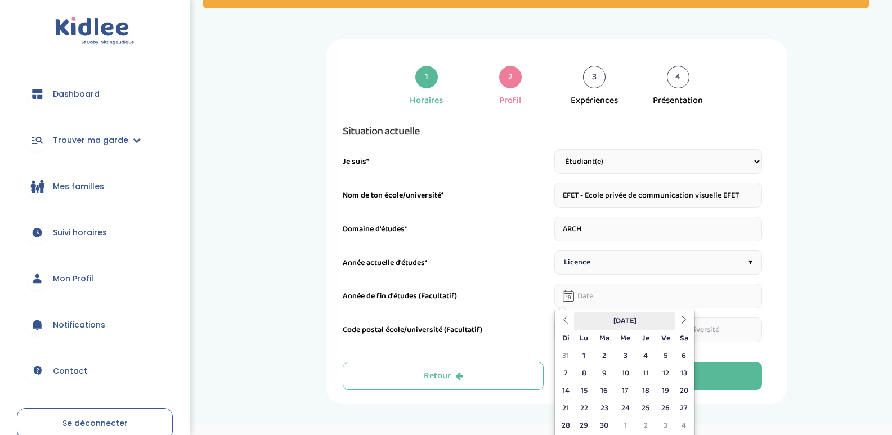
click at [647, 320] on th "Juin 2026" at bounding box center [624, 320] width 101 height 17
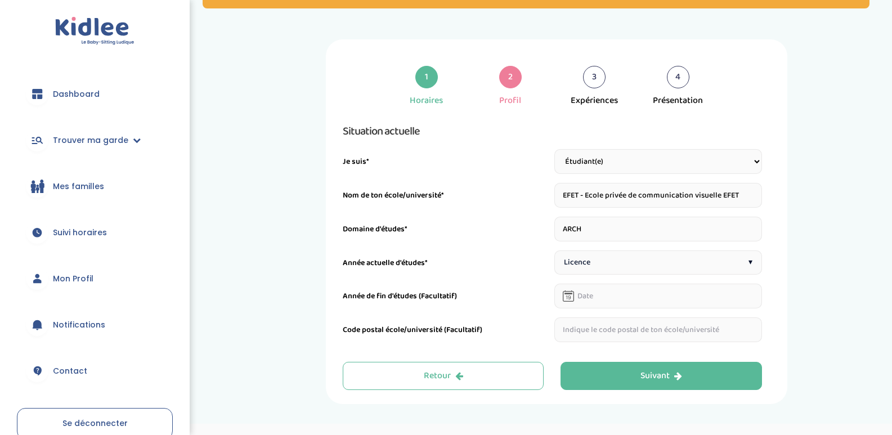
click at [791, 329] on div "1 Horaires 2 Profil 3 Expériences 4 Présentation Indique nous ta situation admi…" at bounding box center [557, 221] width 655 height 365
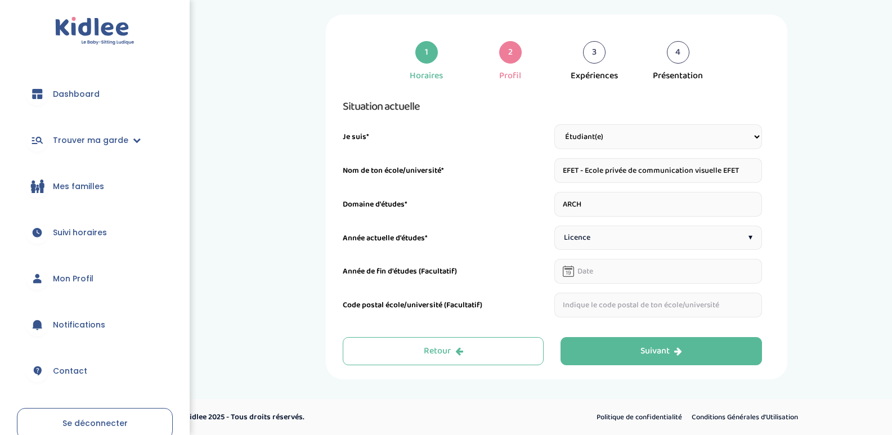
scroll to position [132, 0]
click at [707, 360] on button "Suivant" at bounding box center [661, 351] width 201 height 28
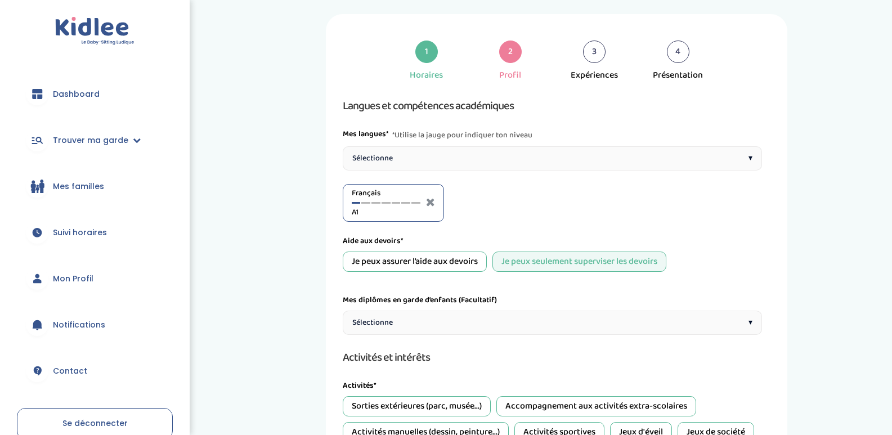
click at [402, 207] on span "A1" at bounding box center [386, 213] width 69 height 12
click at [429, 208] on div at bounding box center [430, 203] width 9 height 14
click at [429, 207] on icon at bounding box center [430, 201] width 9 height 11
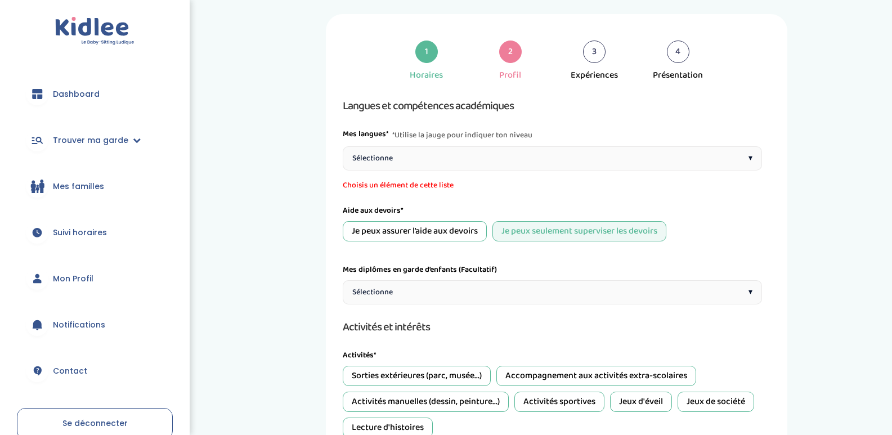
click at [429, 163] on div "Sélectionne ▾" at bounding box center [552, 158] width 419 height 24
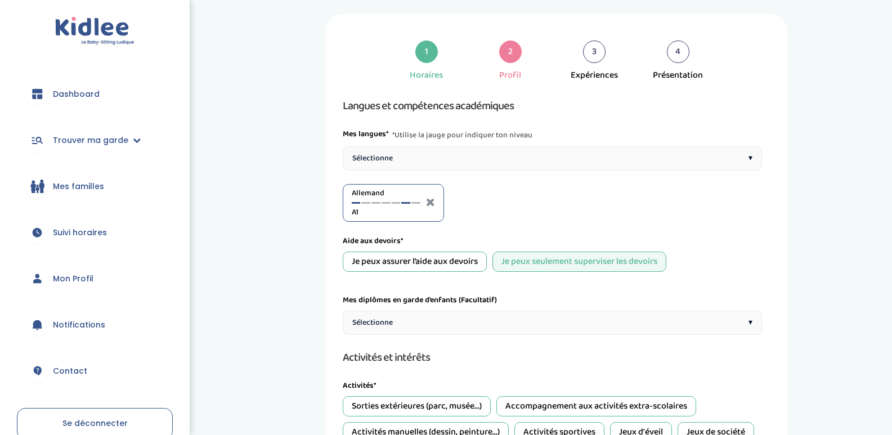
click at [409, 202] on div at bounding box center [405, 203] width 9 height 2
click at [427, 204] on icon at bounding box center [430, 201] width 9 height 11
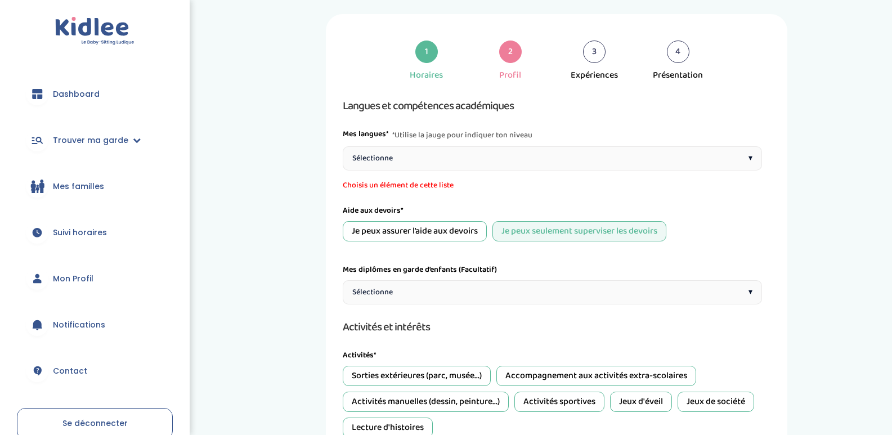
click at [408, 163] on div "Sélectionne ▾" at bounding box center [552, 158] width 419 height 24
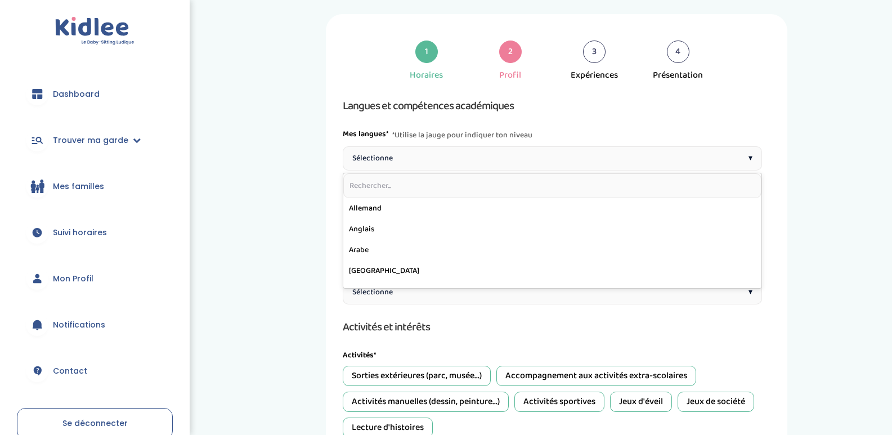
click at [433, 183] on input "text" at bounding box center [552, 185] width 418 height 25
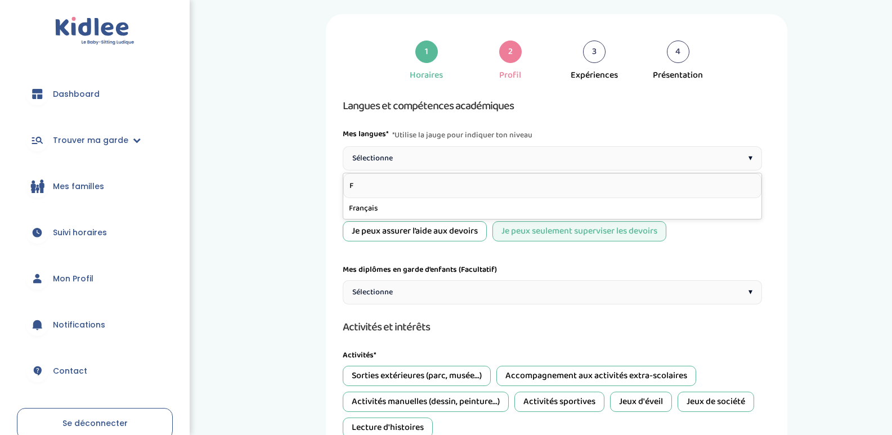
type input "FR"
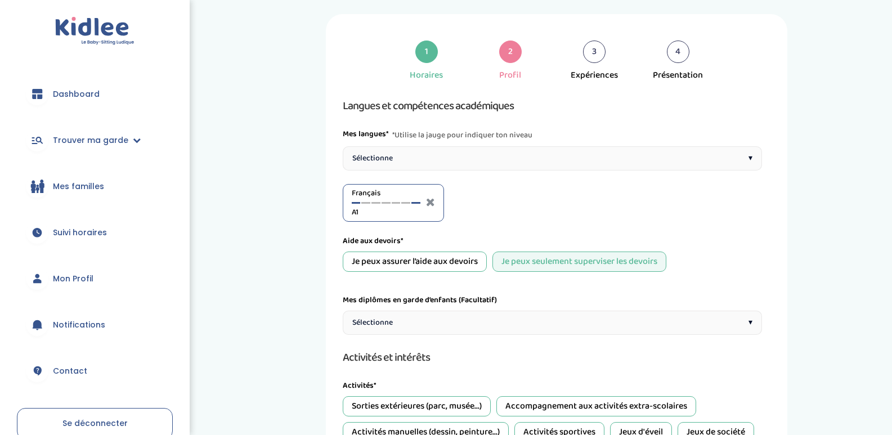
click at [416, 203] on div at bounding box center [415, 203] width 9 height 2
click at [440, 167] on div "Sélectionne ▾" at bounding box center [552, 158] width 419 height 24
click at [472, 204] on div "Anglais A1" at bounding box center [493, 202] width 69 height 31
click at [473, 204] on div "Anglais A1" at bounding box center [493, 202] width 69 height 31
click at [473, 202] on div at bounding box center [472, 203] width 9 height 2
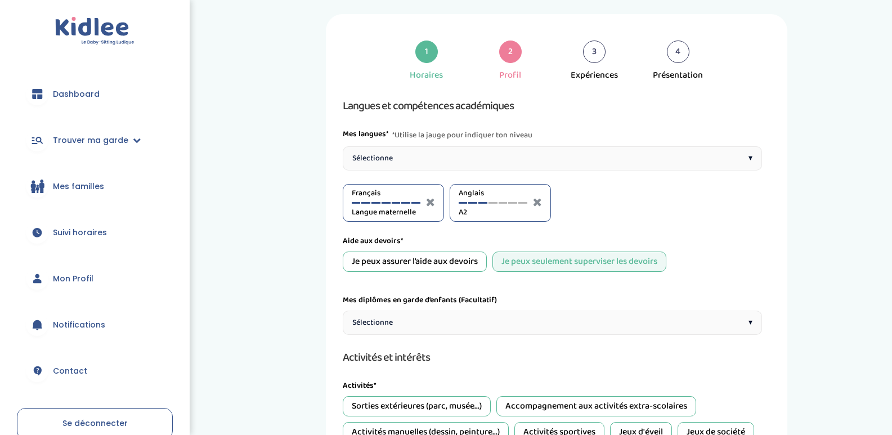
click at [484, 203] on div at bounding box center [482, 203] width 9 height 2
click at [467, 235] on div "Aide aux devoirs*" at bounding box center [552, 241] width 419 height 12
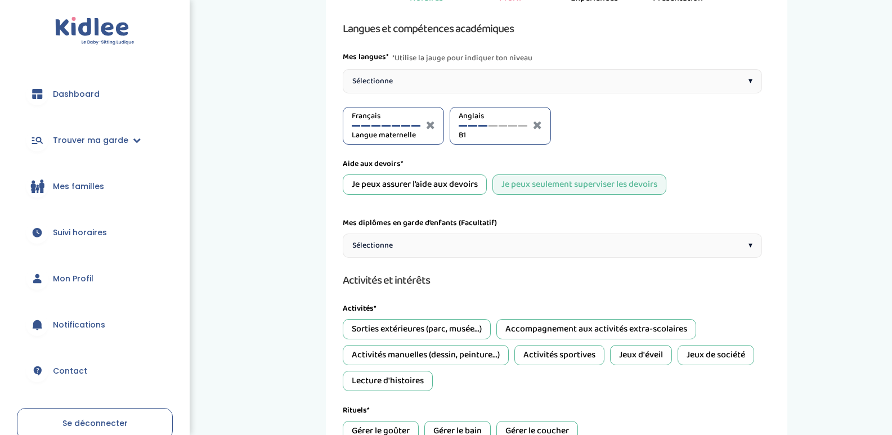
scroll to position [210, 0]
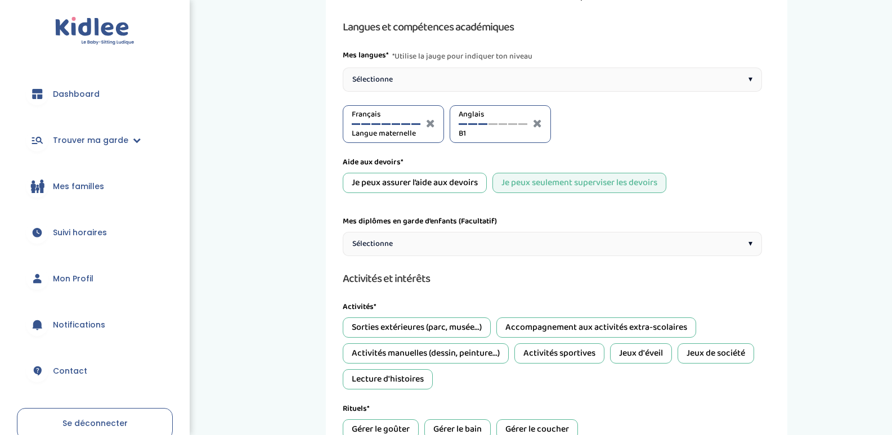
click at [519, 185] on div "Je peux seulement superviser les devoirs" at bounding box center [579, 183] width 174 height 20
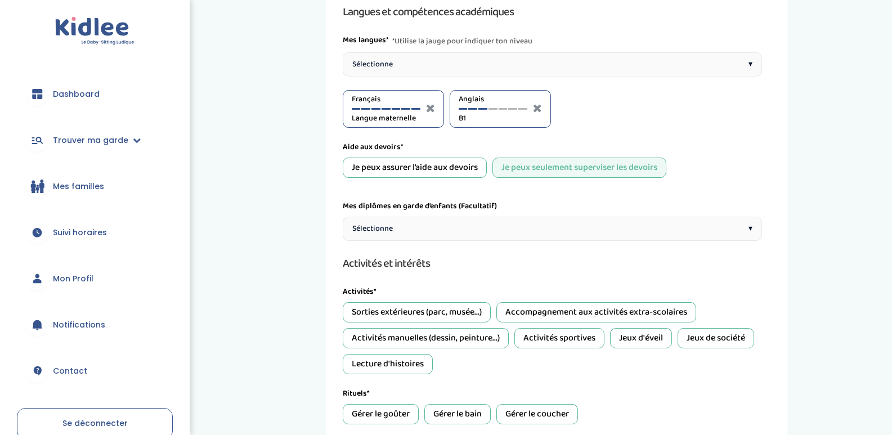
scroll to position [261, 0]
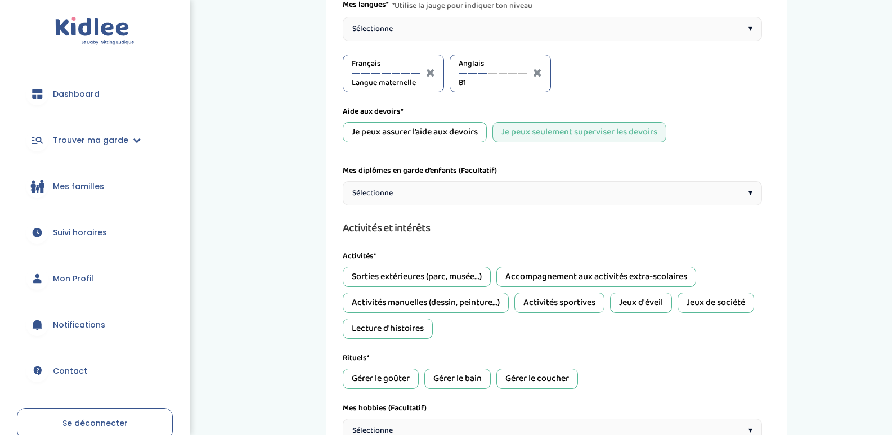
click at [412, 195] on div "Sélectionne ▾" at bounding box center [552, 193] width 419 height 24
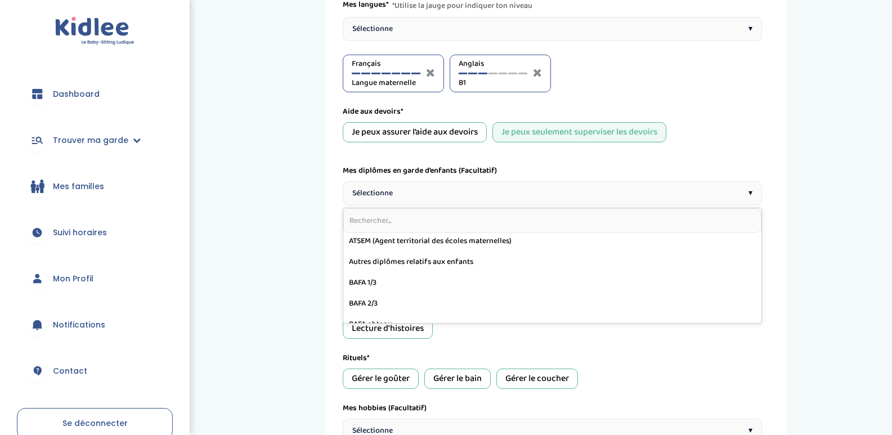
scroll to position [0, 0]
click at [309, 268] on div "1 Horaires 2 Profil 3 Expériences 4 Présentation Indique nous ta situation admi…" at bounding box center [557, 249] width 655 height 728
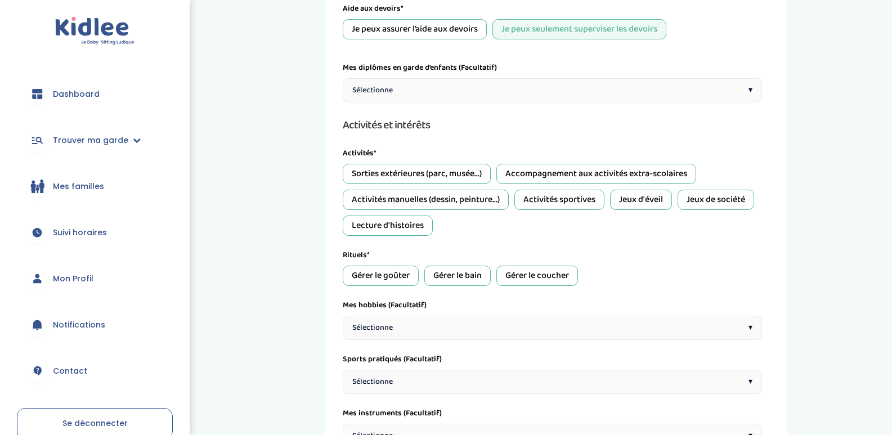
scroll to position [366, 0]
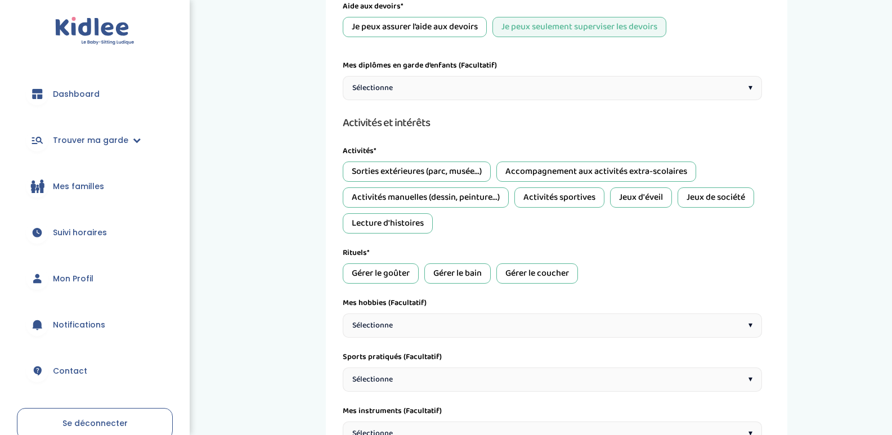
click at [455, 176] on div "Sorties extérieures (parc, musée...)" at bounding box center [417, 172] width 148 height 20
click at [550, 177] on div "Accompagnement aux activités extra-scolaires" at bounding box center [596, 172] width 200 height 20
click at [476, 203] on div "Activités manuelles (dessin, peinture...)" at bounding box center [426, 197] width 166 height 20
click at [426, 221] on div "Lecture d'histoires" at bounding box center [388, 223] width 90 height 20
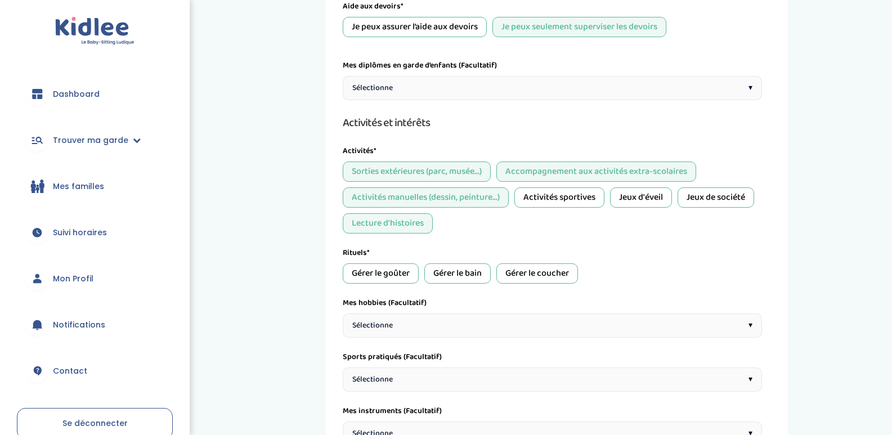
click at [399, 274] on div "Gérer le goûter" at bounding box center [381, 273] width 76 height 20
click at [470, 267] on div "Gérer le bain" at bounding box center [457, 273] width 66 height 20
click at [544, 272] on div "Gérer le coucher" at bounding box center [537, 273] width 82 height 20
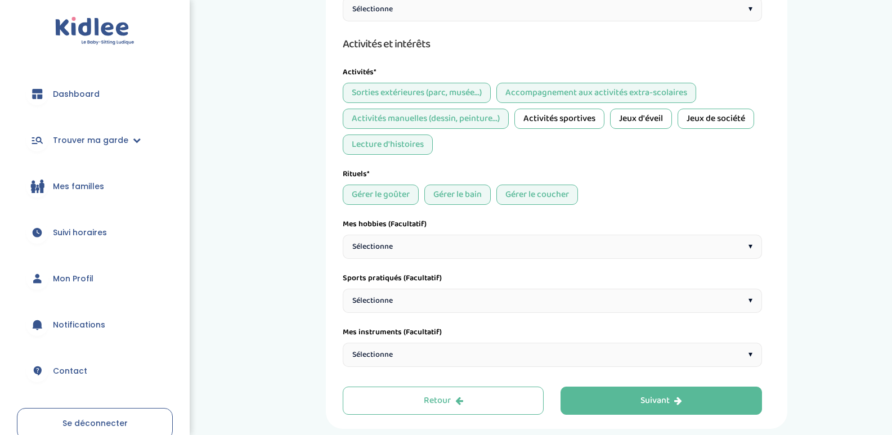
scroll to position [447, 0]
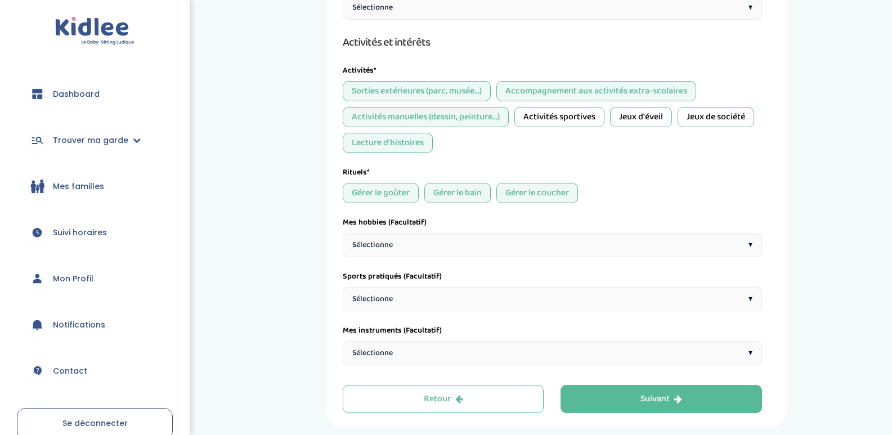
click at [523, 250] on div "Sélectionne ▾" at bounding box center [552, 245] width 419 height 24
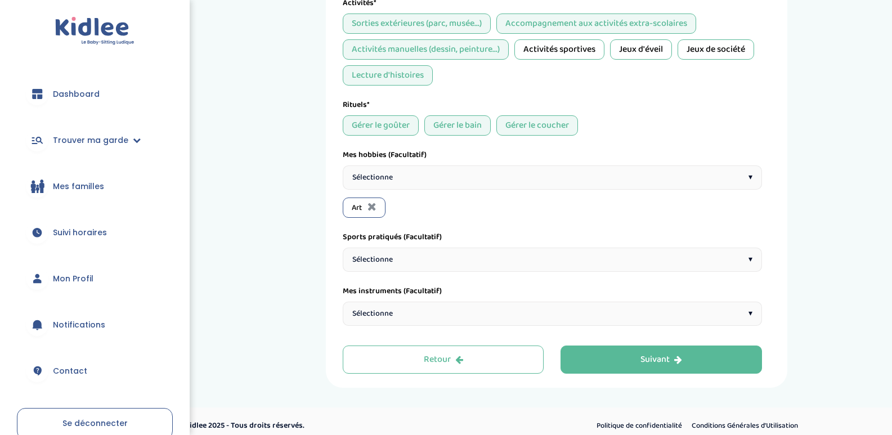
scroll to position [523, 0]
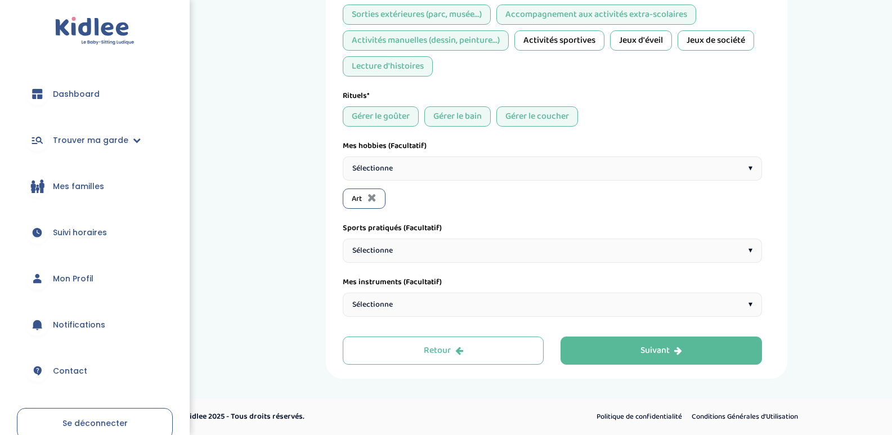
click at [422, 174] on div "Sélectionne ▾" at bounding box center [552, 168] width 419 height 24
click at [503, 173] on div "Sélectionne ▾" at bounding box center [552, 168] width 419 height 24
click at [411, 252] on div "Sélectionne ▾" at bounding box center [552, 251] width 419 height 24
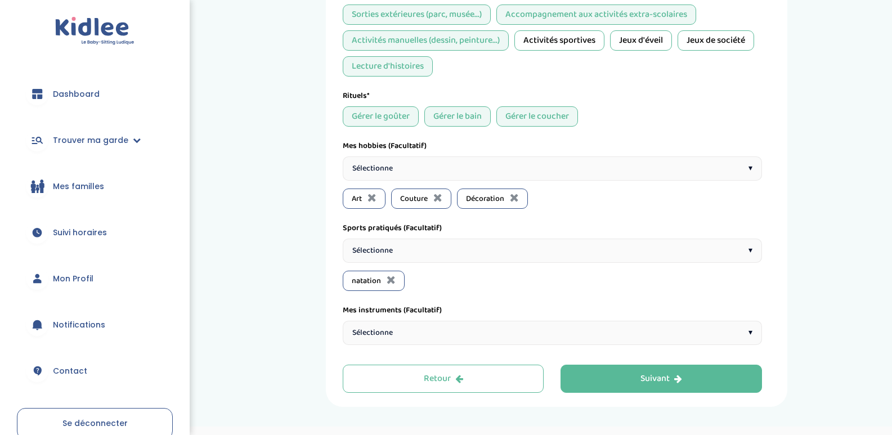
scroll to position [552, 0]
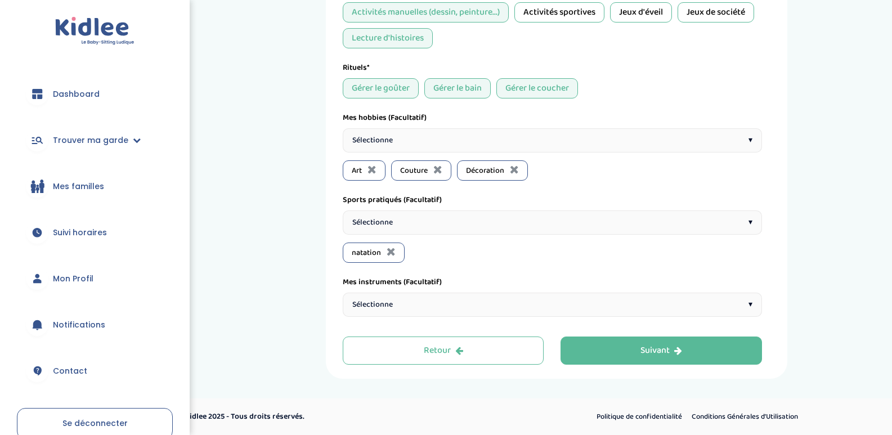
click at [413, 310] on div "Sélectionne ▾" at bounding box center [552, 305] width 419 height 24
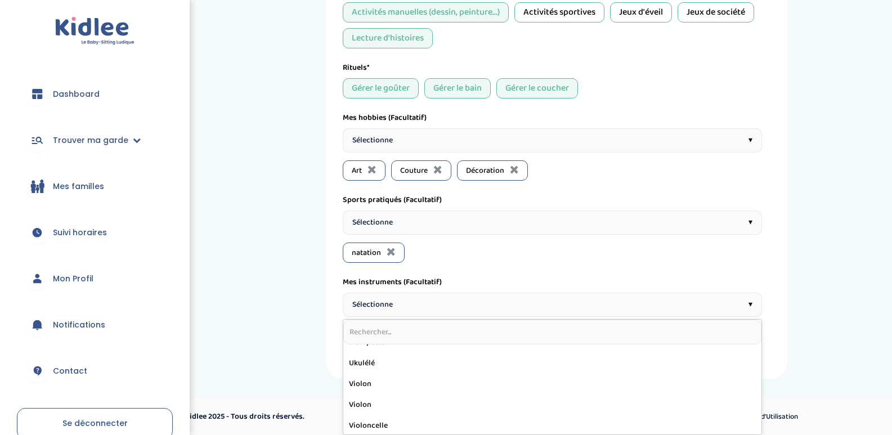
scroll to position [264, 0]
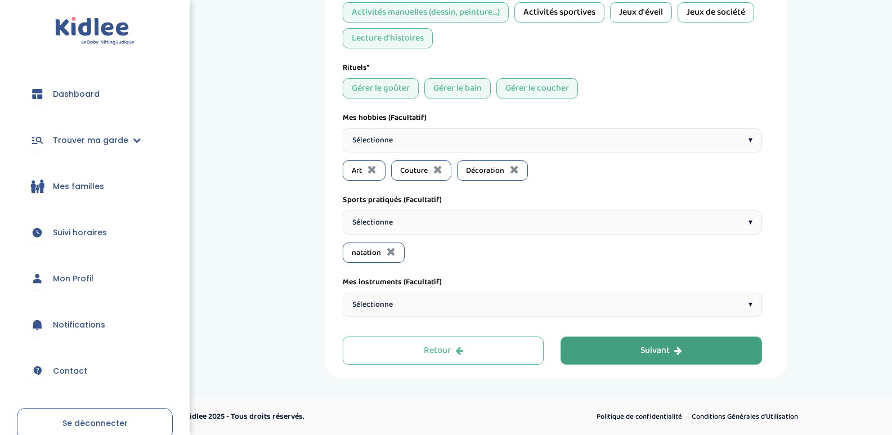
click at [613, 356] on button "Suivant" at bounding box center [661, 351] width 201 height 28
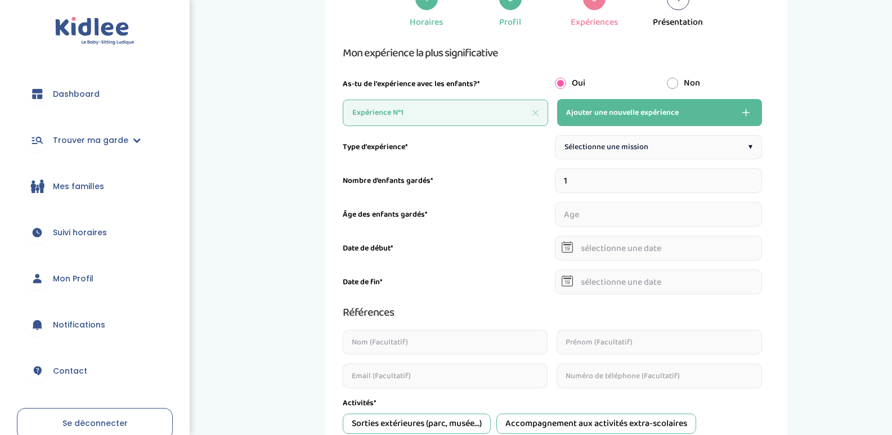
scroll to position [207, 0]
click at [602, 109] on span "Ajouter une nouvelle expérience" at bounding box center [622, 112] width 113 height 14
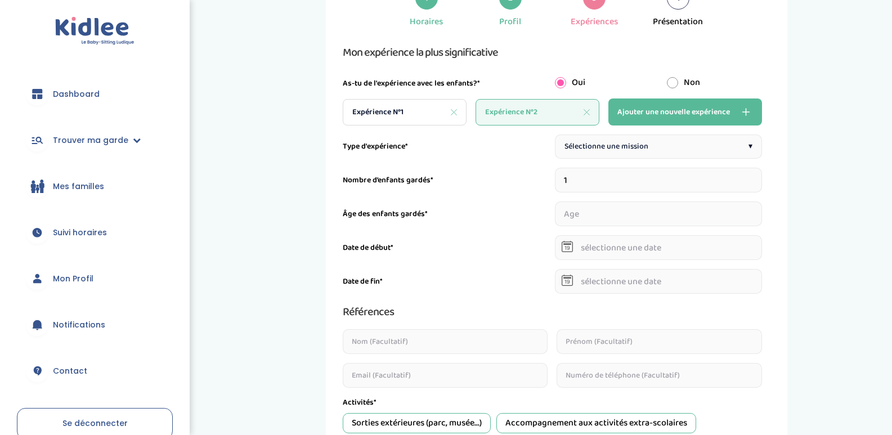
click at [587, 111] on icon at bounding box center [587, 112] width 6 height 6
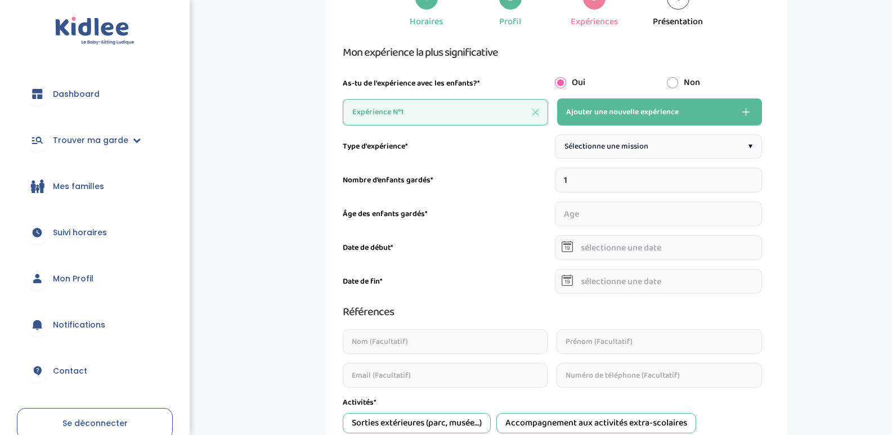
click at [446, 115] on div "Expérience N°1" at bounding box center [446, 112] width 206 height 26
click at [594, 147] on span "Sélectionne une mission" at bounding box center [606, 147] width 84 height 12
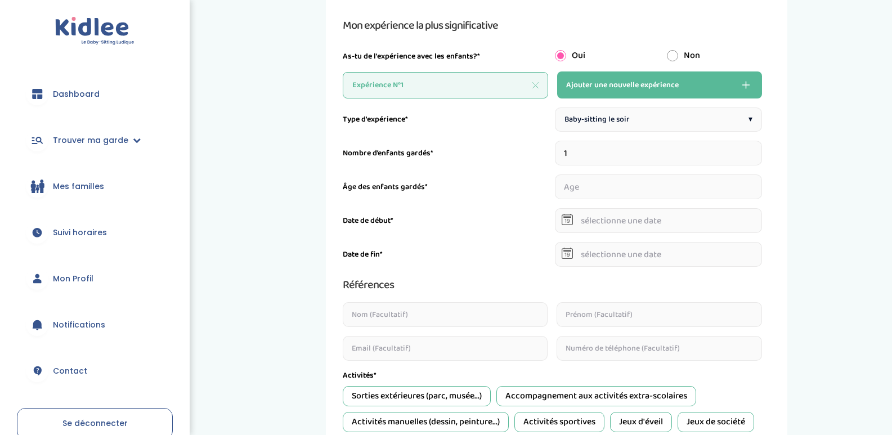
scroll to position [237, 0]
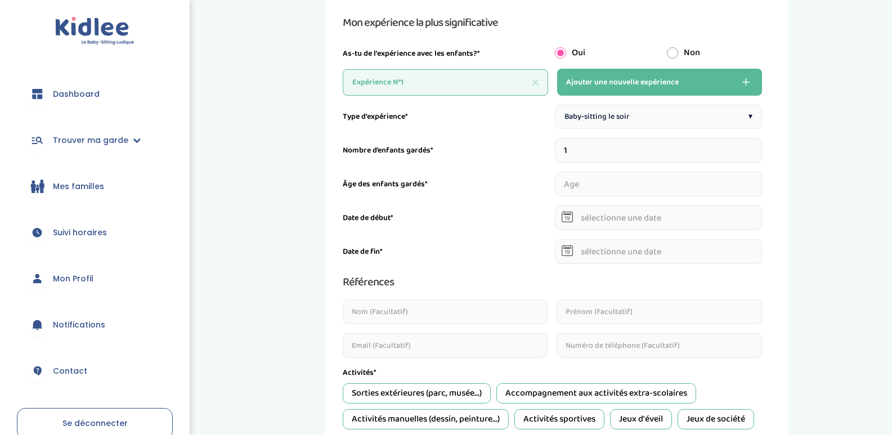
click at [604, 181] on input "number" at bounding box center [658, 184] width 207 height 25
type input "6"
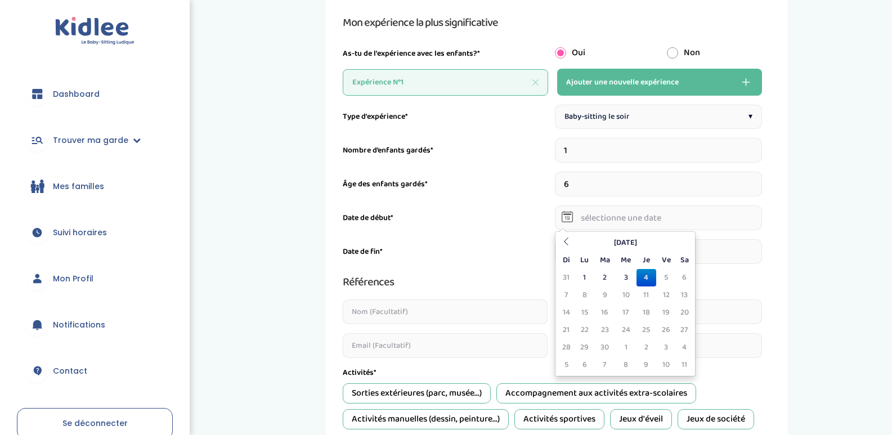
click at [591, 221] on input "text" at bounding box center [658, 217] width 207 height 25
click at [567, 238] on icon at bounding box center [566, 241] width 8 height 8
click at [569, 245] on icon at bounding box center [566, 241] width 8 height 8
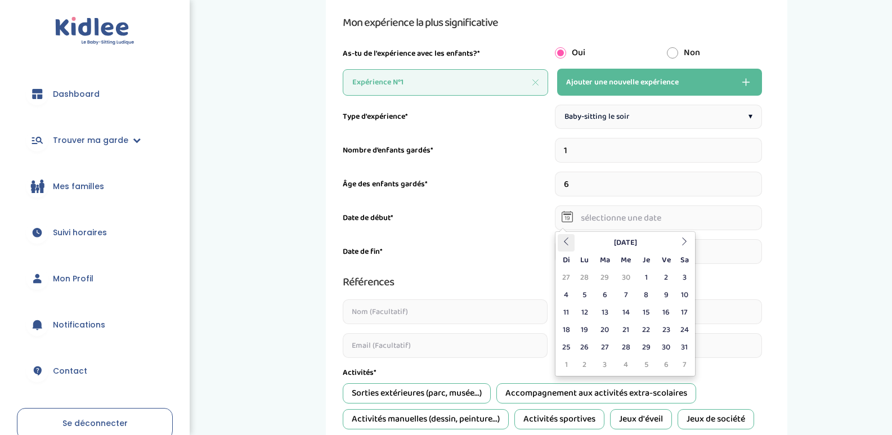
click at [569, 245] on icon at bounding box center [566, 241] width 8 height 8
click at [612, 310] on td "15" at bounding box center [604, 312] width 21 height 17
type input "15-04-2025"
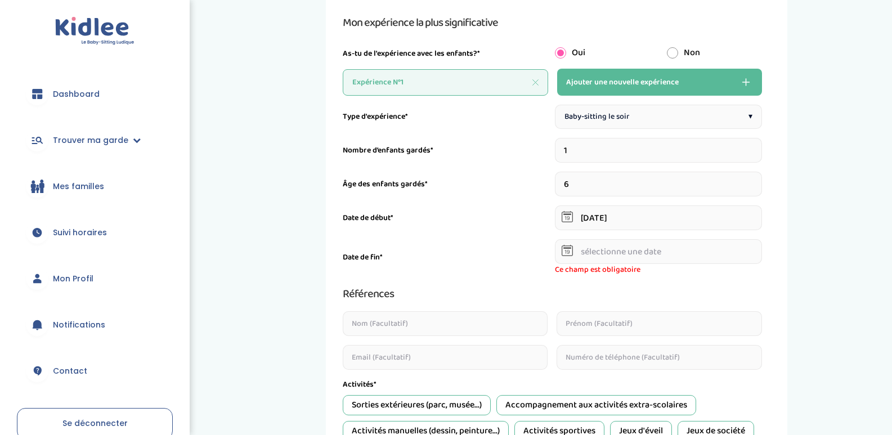
click at [643, 249] on input "text" at bounding box center [658, 251] width 207 height 25
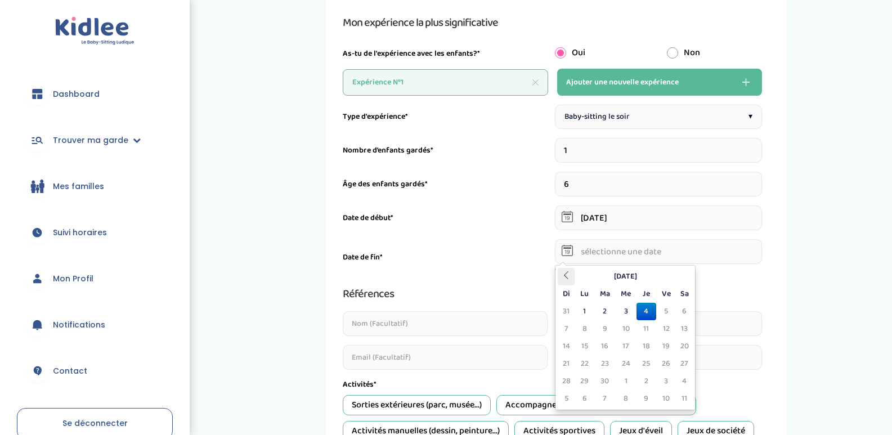
click at [566, 281] on th at bounding box center [566, 276] width 17 height 17
click at [687, 368] on td "23" at bounding box center [684, 363] width 17 height 17
type input "23-08-2025"
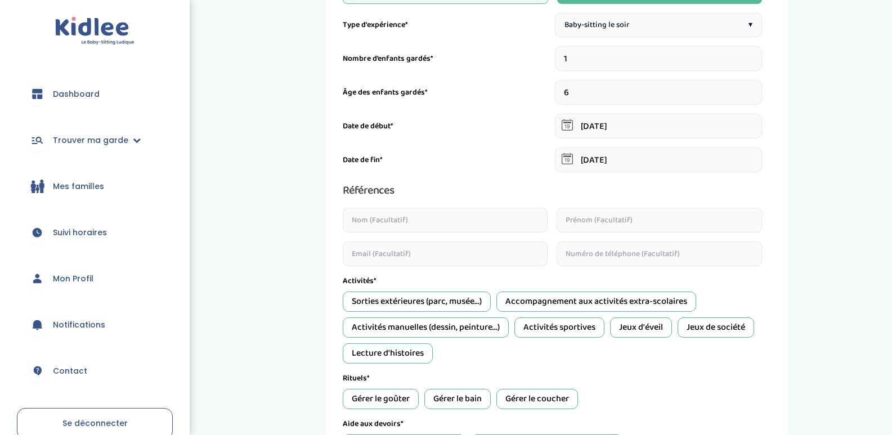
scroll to position [338, 0]
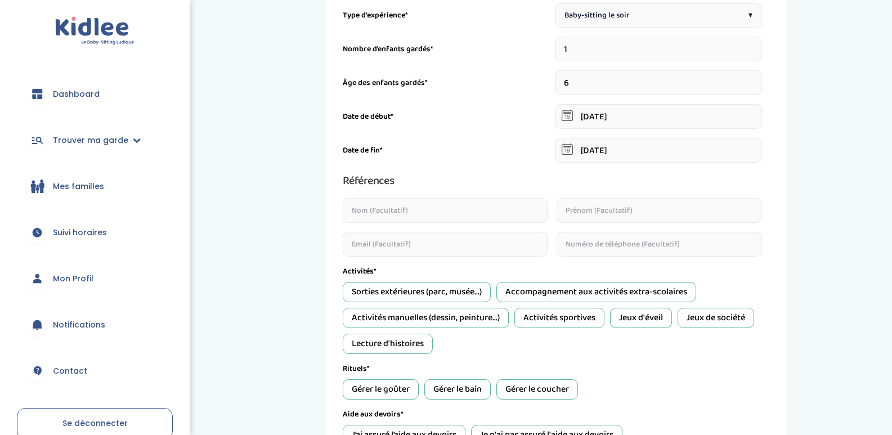
click at [528, 216] on input "text" at bounding box center [445, 210] width 205 height 25
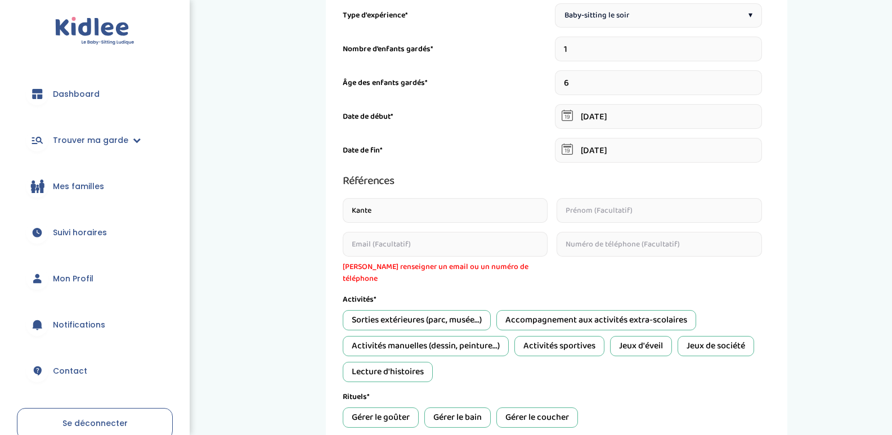
type input "Kante"
click at [619, 214] on input "text" at bounding box center [659, 210] width 205 height 25
type input "Hayat"
drag, startPoint x: 491, startPoint y: 209, endPoint x: 321, endPoint y: 225, distance: 170.7
click at [321, 225] on div "Mes expériences 1 Horaires 2 Profil 3 Expériences 4 Présentation Indique nous t…" at bounding box center [557, 217] width 655 height 818
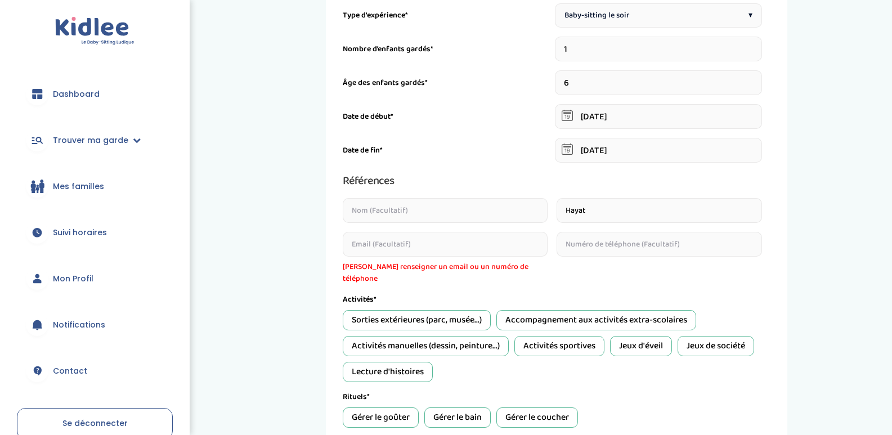
drag, startPoint x: 617, startPoint y: 212, endPoint x: 499, endPoint y: 189, distance: 119.8
click at [499, 189] on div "Références Hayat Veuillez renseigner un email ou un numéro de téléphone" at bounding box center [552, 228] width 419 height 113
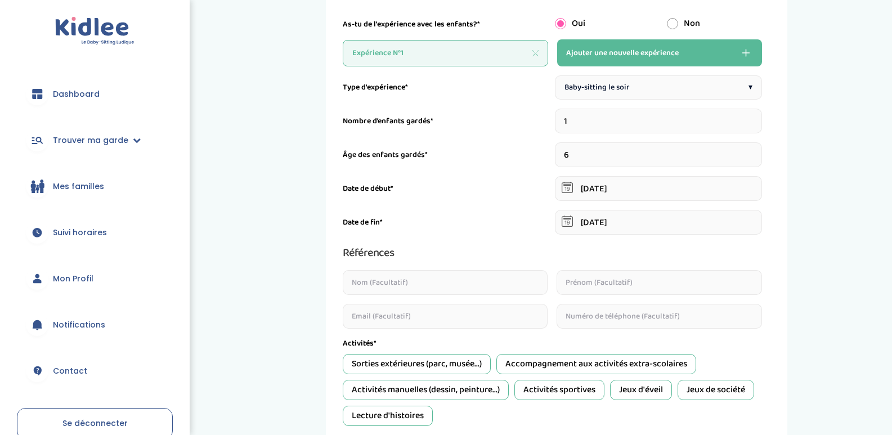
scroll to position [267, 0]
click at [432, 282] on input "text" at bounding box center [445, 282] width 205 height 25
type input "Niandio"
type input "Lucette"
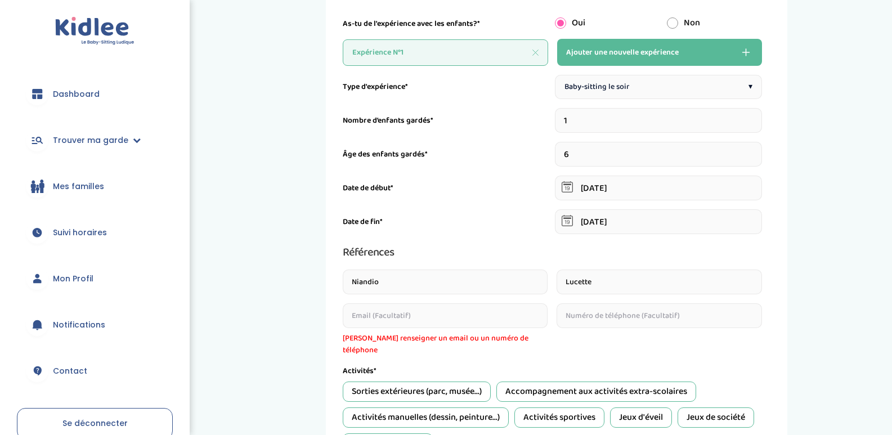
click at [432, 315] on input "email" at bounding box center [445, 315] width 205 height 25
type input "Niandiolucette@gmail.com"
type input "0768231375"
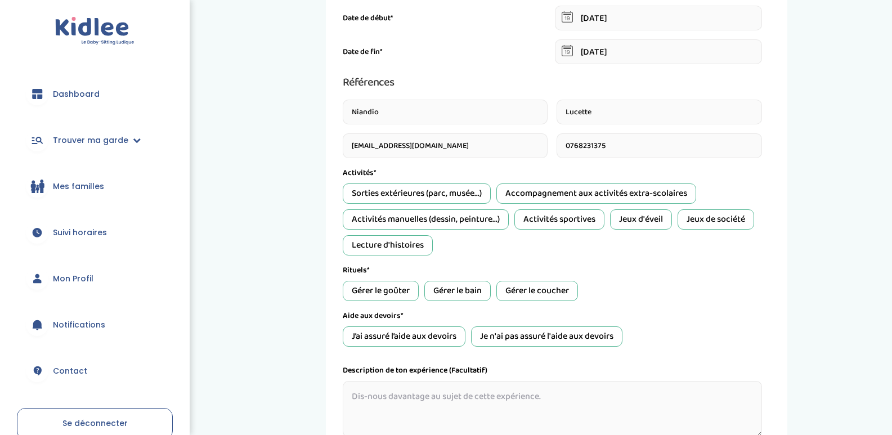
scroll to position [438, 0]
click at [470, 221] on div "Activités manuelles (dessin, peinture...)" at bounding box center [426, 218] width 166 height 20
click at [598, 194] on div "Accompagnement aux activités extra-scolaires" at bounding box center [596, 192] width 200 height 20
click at [432, 244] on div "Lecture d'histoires" at bounding box center [388, 244] width 90 height 20
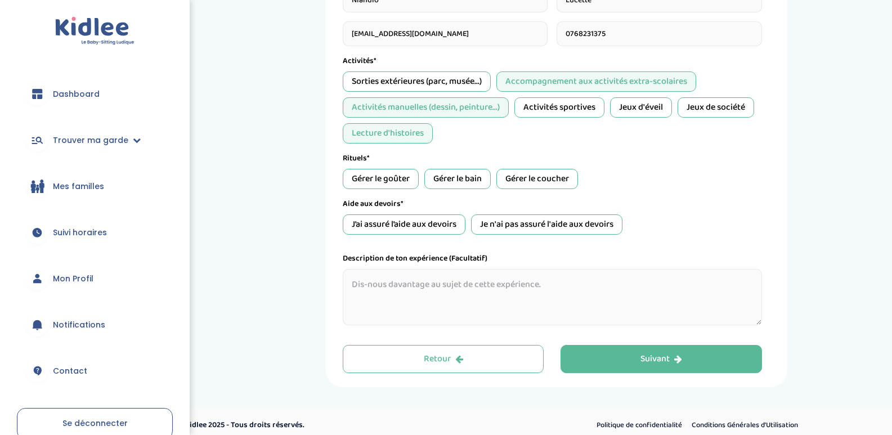
scroll to position [557, 0]
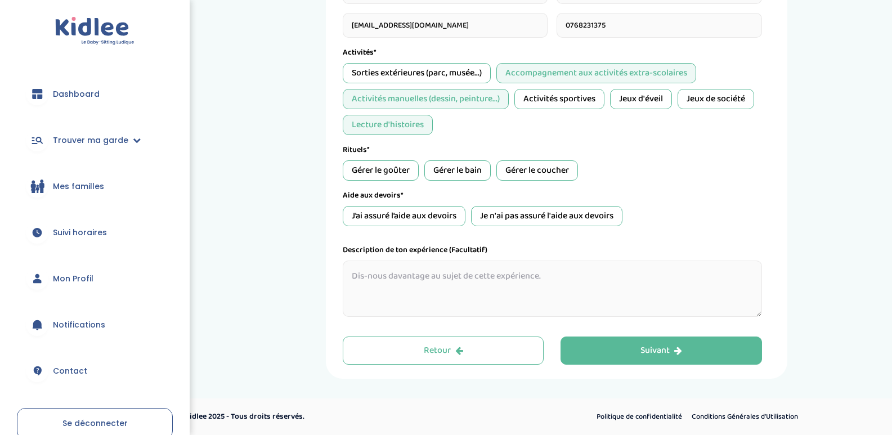
click at [364, 169] on div "Gérer le goûter" at bounding box center [381, 170] width 76 height 20
click at [460, 162] on div "Gérer le bain" at bounding box center [457, 170] width 66 height 20
click at [555, 171] on div "Gérer le coucher" at bounding box center [537, 170] width 82 height 20
click at [510, 214] on div "Je n'ai pas assuré l'aide aux devoirs" at bounding box center [546, 216] width 151 height 20
click at [446, 217] on div "J’ai assuré l’aide aux devoirs" at bounding box center [404, 216] width 123 height 20
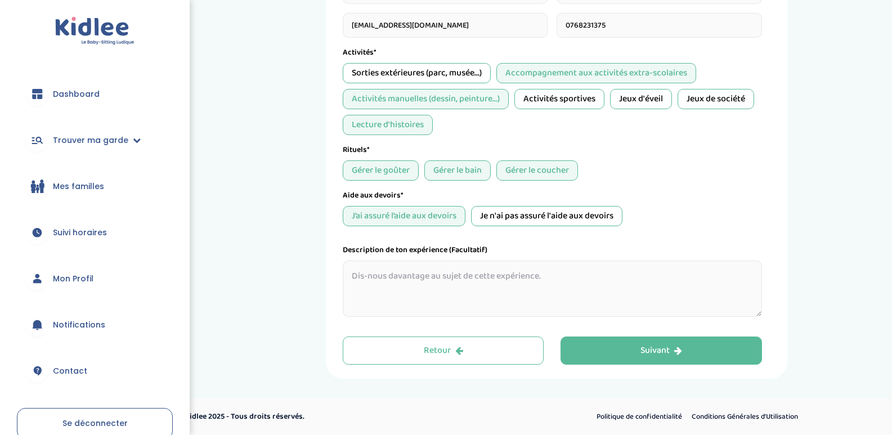
drag, startPoint x: 490, startPoint y: 251, endPoint x: 267, endPoint y: 301, distance: 227.9
drag, startPoint x: 337, startPoint y: 250, endPoint x: 512, endPoint y: 255, distance: 175.7
copy label "Description de ton expérience (Facultatif)"
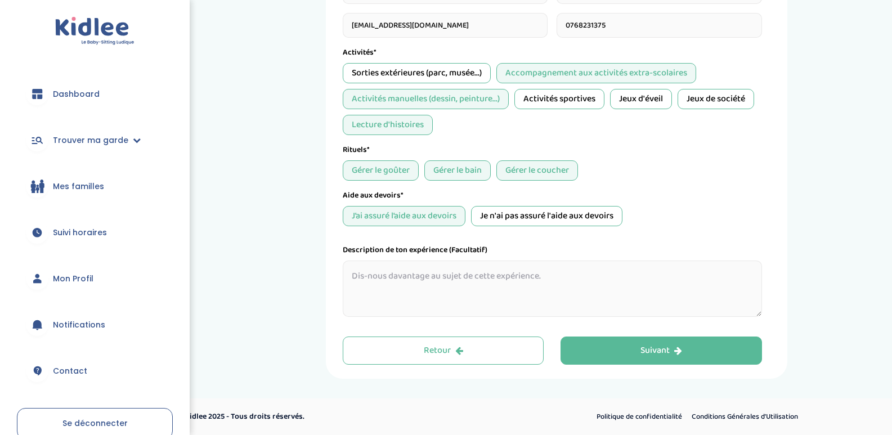
click at [514, 285] on textarea at bounding box center [552, 289] width 419 height 56
paste textarea "J’ai eu l’occasion de garder régulièrement une petite fille de 6 ans. Mon rôle …"
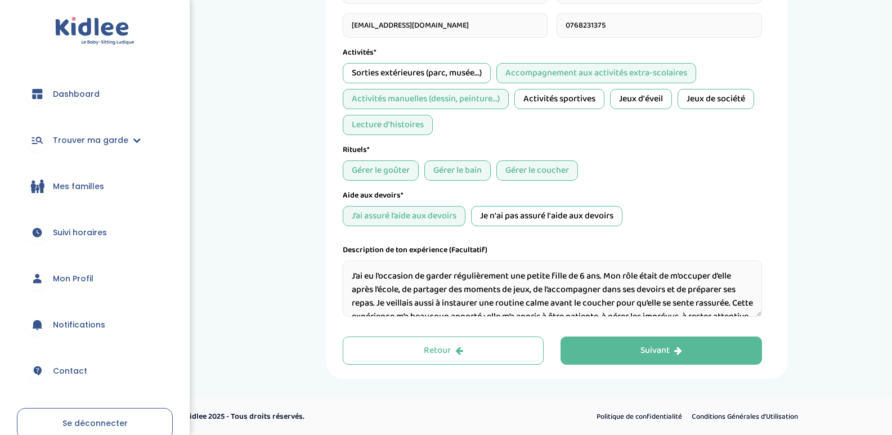
scroll to position [35, 0]
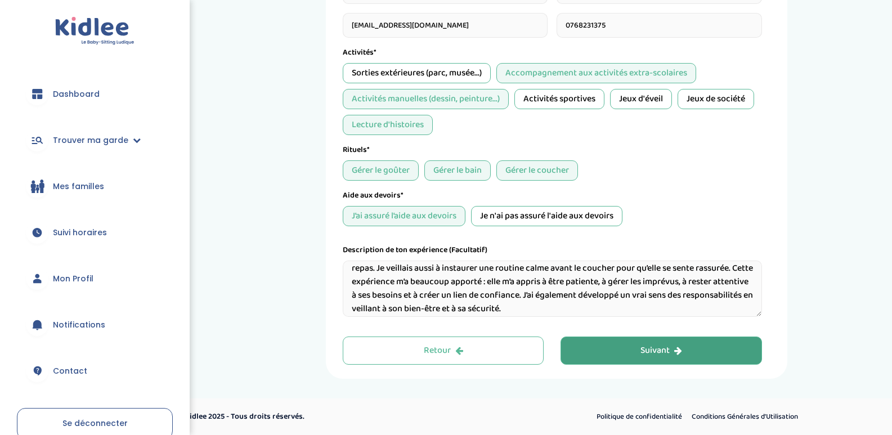
type textarea "J’ai eu l’occasion de garder régulièrement une petite fille de 6 ans. Mon rôle …"
click at [641, 344] on div "Suivant" at bounding box center [661, 350] width 42 height 13
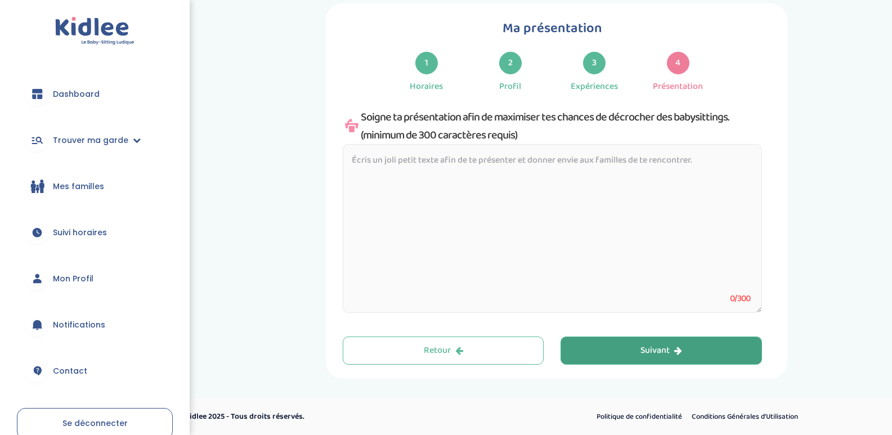
scroll to position [142, 0]
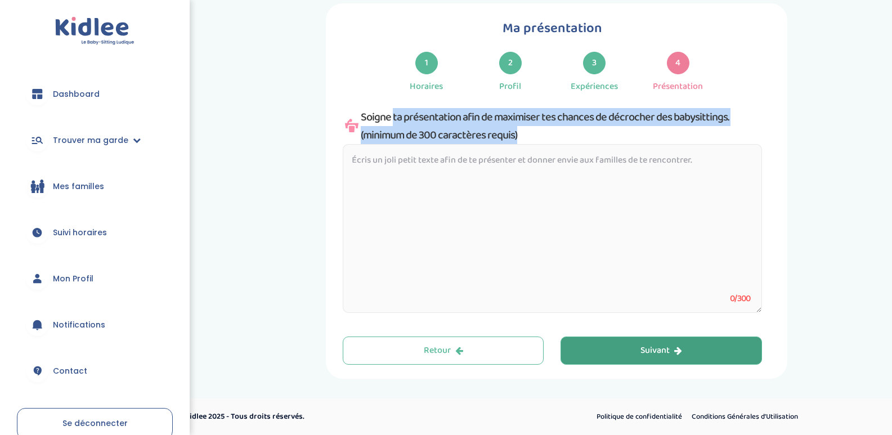
drag, startPoint x: 358, startPoint y: 118, endPoint x: 526, endPoint y: 155, distance: 171.3
click at [526, 156] on div "Soigne ta présentation afin de maximiser tes chances de décrocher des babysitti…" at bounding box center [552, 212] width 419 height 209
copy div "Soigne ta présentation afin de maximiser tes chances de décrocher des babysitti…"
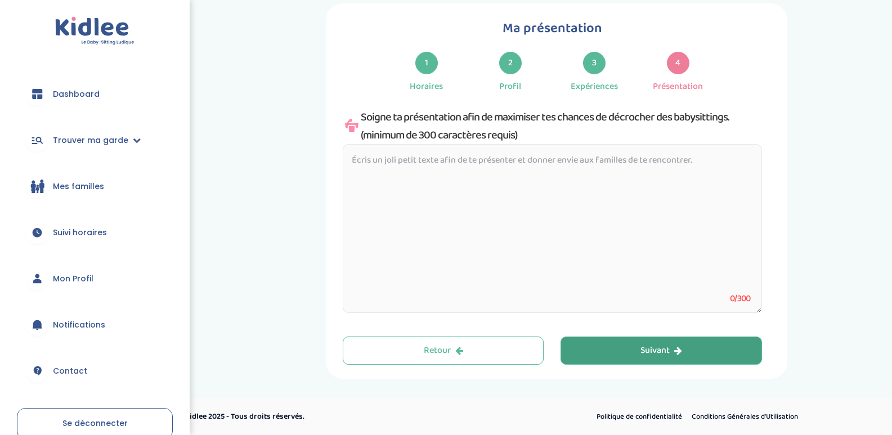
click at [422, 212] on textarea at bounding box center [552, 228] width 419 height 169
paste textarea "Je suis une personne sérieuse, responsable et attentionnée, qui aime passer du …"
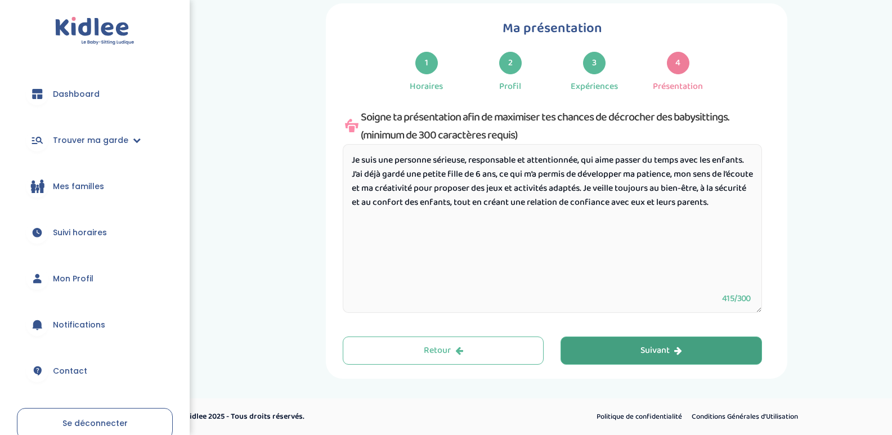
click at [526, 212] on textarea "Je suis une personne sérieuse, responsable et attentionnée, qui aime passer du …" at bounding box center [552, 228] width 419 height 169
type textarea "Je suis une personne sérieuse, responsable et attentionnée, qui aime passer du …"
click at [617, 349] on button "Suivant" at bounding box center [661, 351] width 201 height 28
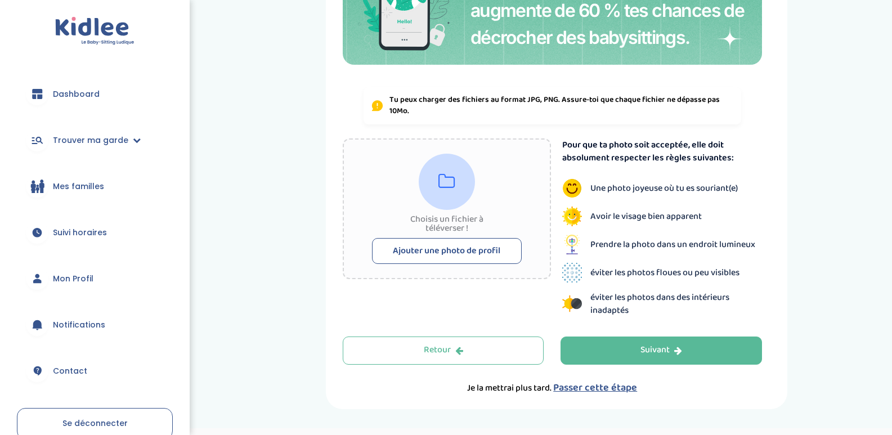
scroll to position [289, 0]
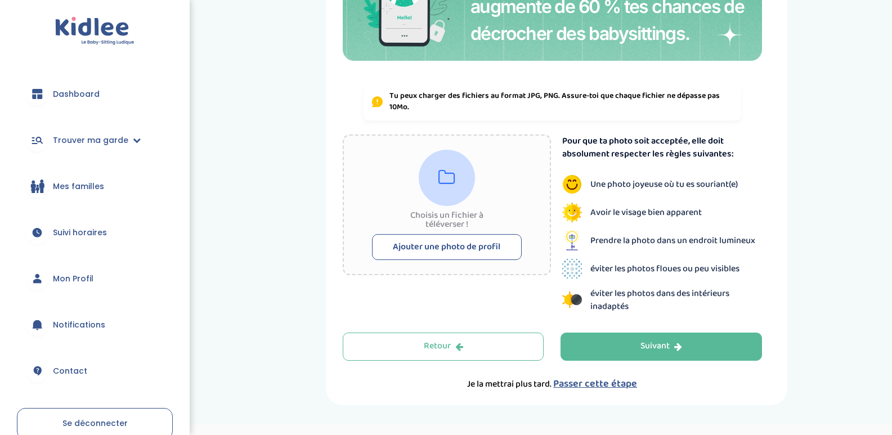
click at [482, 242] on button "Ajouter une photo de profil" at bounding box center [447, 247] width 150 height 26
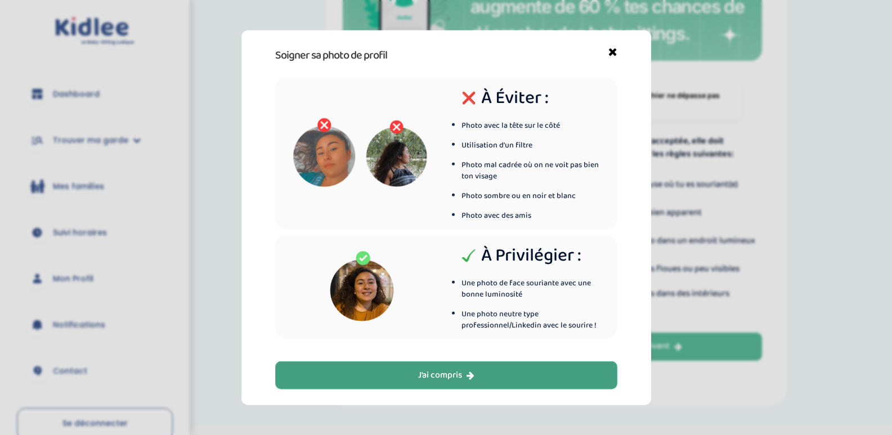
click at [496, 378] on button "J’ai compris" at bounding box center [446, 375] width 342 height 28
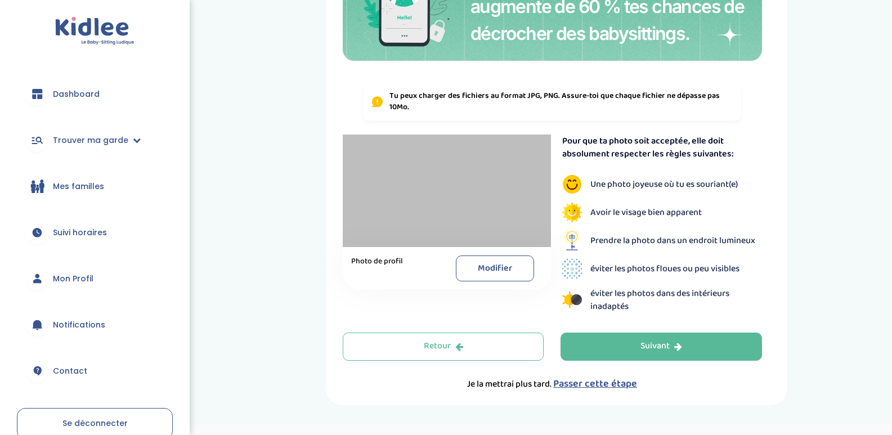
drag, startPoint x: 405, startPoint y: 214, endPoint x: 373, endPoint y: 226, distance: 34.4
click at [373, 226] on div at bounding box center [447, 191] width 208 height 113
click at [463, 213] on div at bounding box center [447, 191] width 208 height 113
drag, startPoint x: 485, startPoint y: 215, endPoint x: 519, endPoint y: 229, distance: 36.6
click at [519, 229] on div at bounding box center [447, 191] width 208 height 113
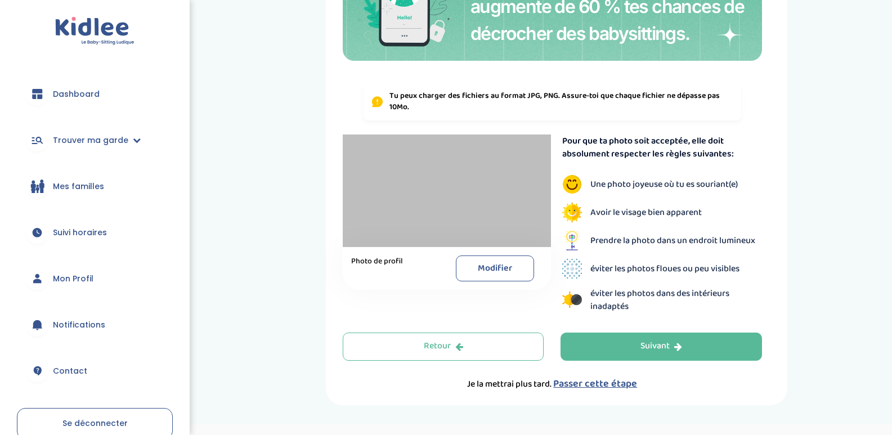
click at [496, 267] on button "Modifier" at bounding box center [495, 269] width 78 height 26
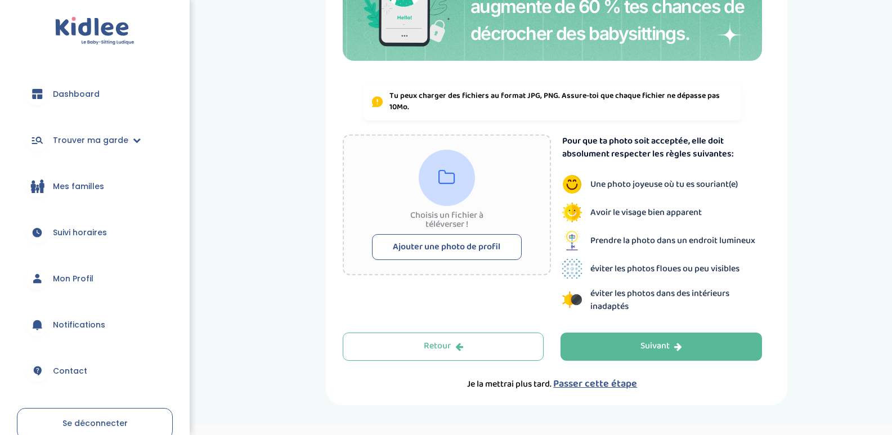
click at [459, 245] on button "Ajouter une photo de profil" at bounding box center [447, 247] width 150 height 26
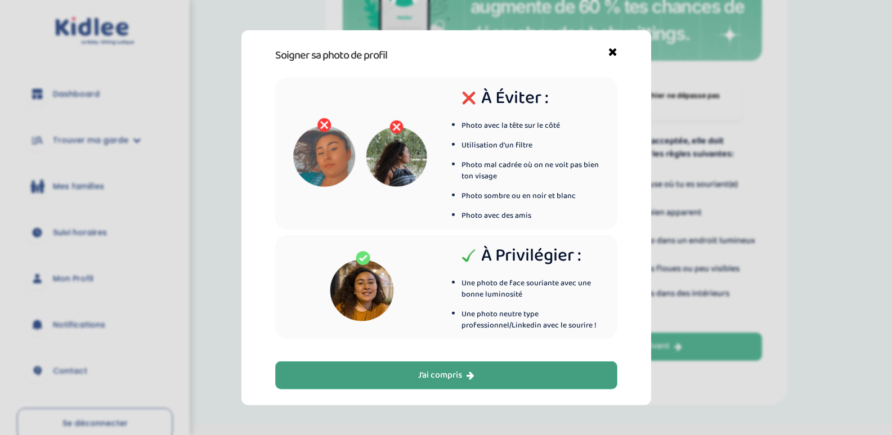
click at [437, 388] on button "J’ai compris" at bounding box center [446, 375] width 342 height 28
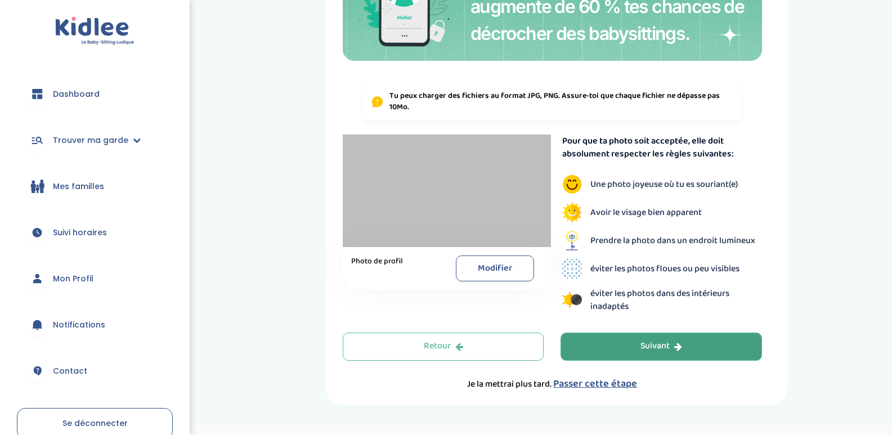
click at [617, 349] on button "Suivant" at bounding box center [661, 347] width 201 height 28
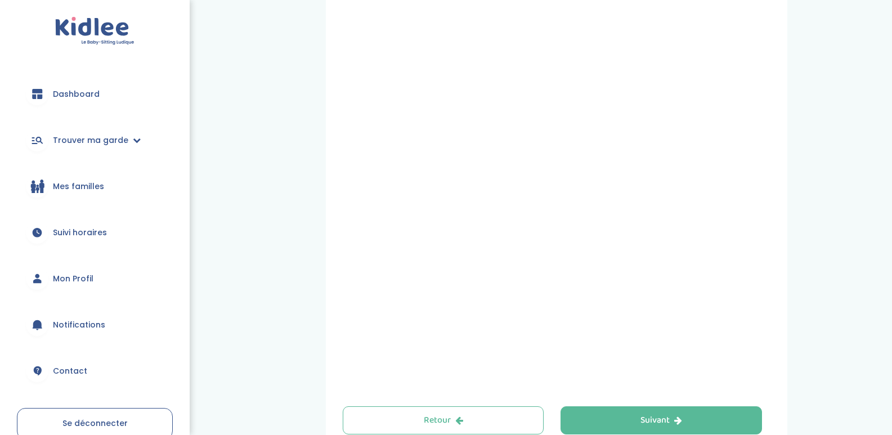
scroll to position [367, 0]
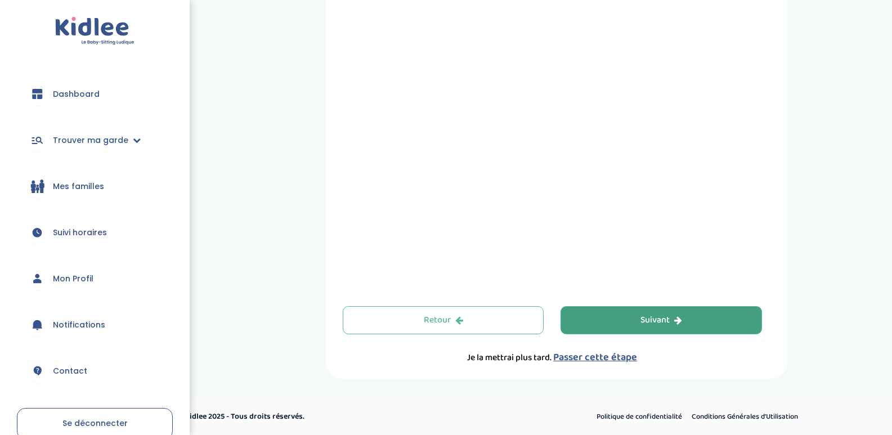
click at [656, 325] on div "Suivant" at bounding box center [661, 320] width 42 height 13
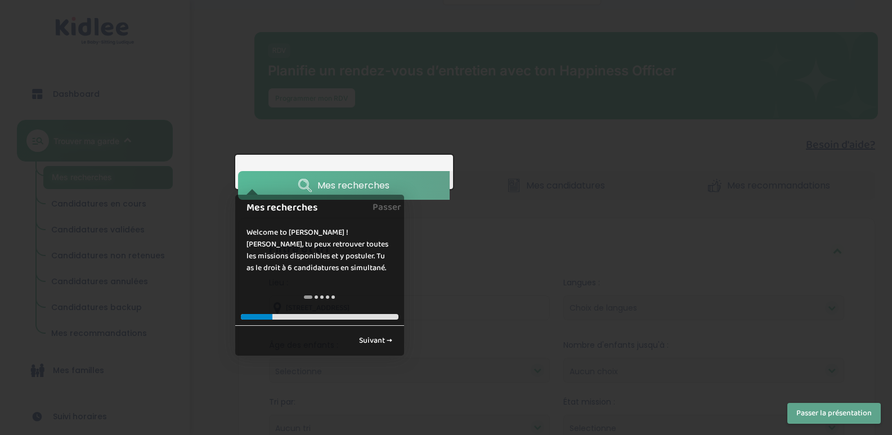
scroll to position [97, 0]
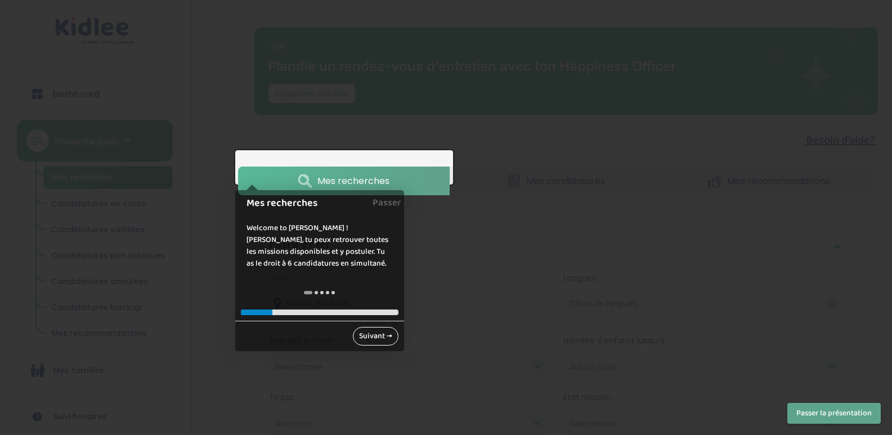
click at [383, 334] on link "Suivant →" at bounding box center [376, 336] width 46 height 19
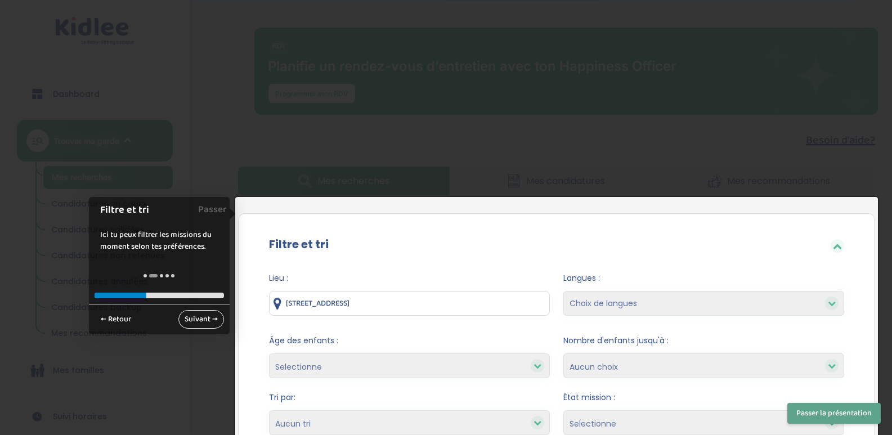
scroll to position [275, 0]
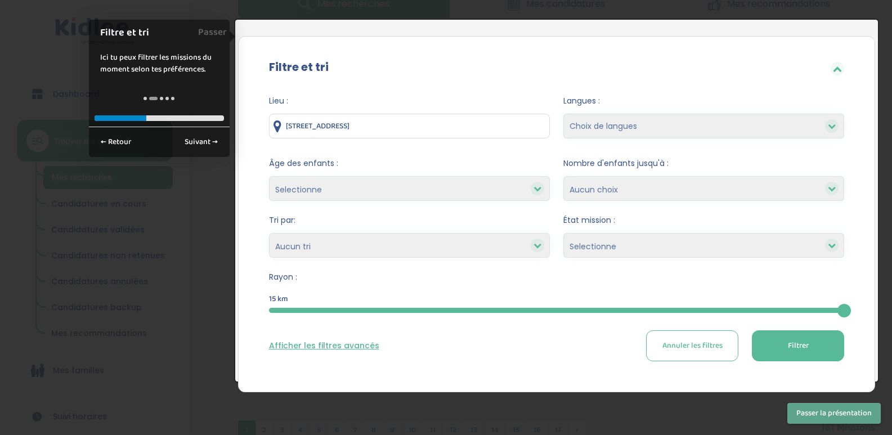
click at [473, 114] on input "[STREET_ADDRESS]" at bounding box center [409, 126] width 281 height 25
click at [472, 114] on input "[STREET_ADDRESS]" at bounding box center [409, 126] width 281 height 25
type input "i"
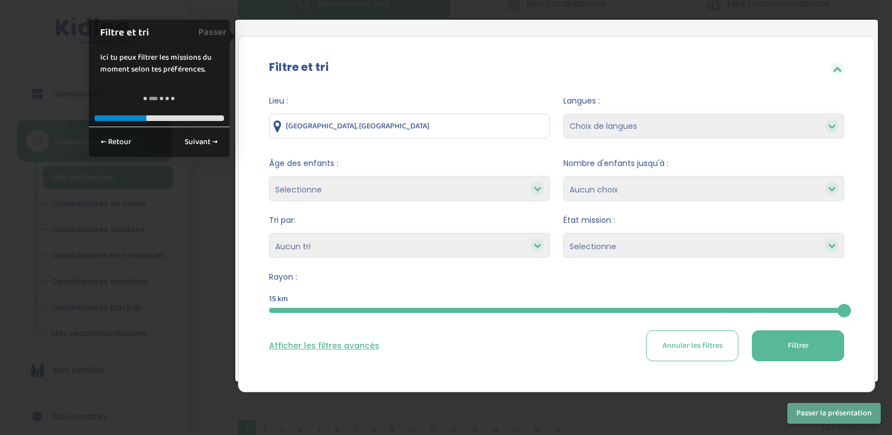
click at [308, 121] on input "[GEOGRAPHIC_DATA], [GEOGRAPHIC_DATA]" at bounding box center [409, 126] width 281 height 25
click at [362, 114] on input "[GEOGRAPHIC_DATA], [GEOGRAPHIC_DATA]" at bounding box center [409, 126] width 281 height 25
type input "[GEOGRAPHIC_DATA], [GEOGRAPHIC_DATA]"
click at [628, 114] on select "Choix de langues Allemand Anglais Arabe Espagnol Grec [GEOGRAPHIC_DATA] Russe […" at bounding box center [703, 126] width 281 height 25
select select "12"
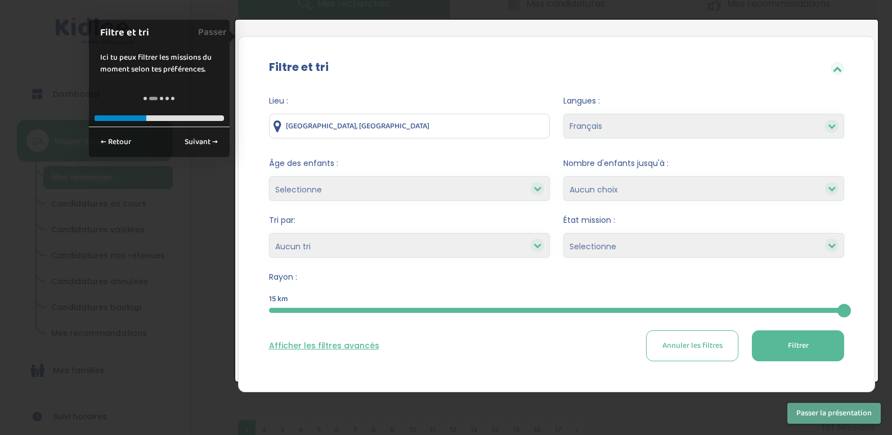
click at [563, 114] on select "Choix de langues Allemand Anglais Arabe Espagnol Grec [GEOGRAPHIC_DATA] Russe […" at bounding box center [703, 126] width 281 height 25
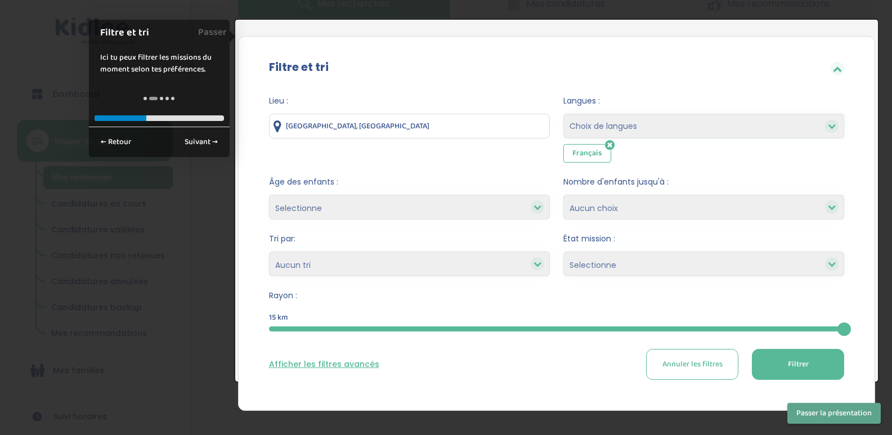
click at [684, 118] on select "Choix de langues Allemand Anglais Arabe Espagnol Grec [GEOGRAPHIC_DATA] Russe […" at bounding box center [703, 126] width 281 height 25
select select "2"
click at [563, 114] on select "Choix de langues Allemand Anglais Arabe Espagnol Grec [GEOGRAPHIC_DATA] Russe […" at bounding box center [703, 126] width 281 height 25
select select
drag, startPoint x: 397, startPoint y: 192, endPoint x: 374, endPoint y: 198, distance: 23.2
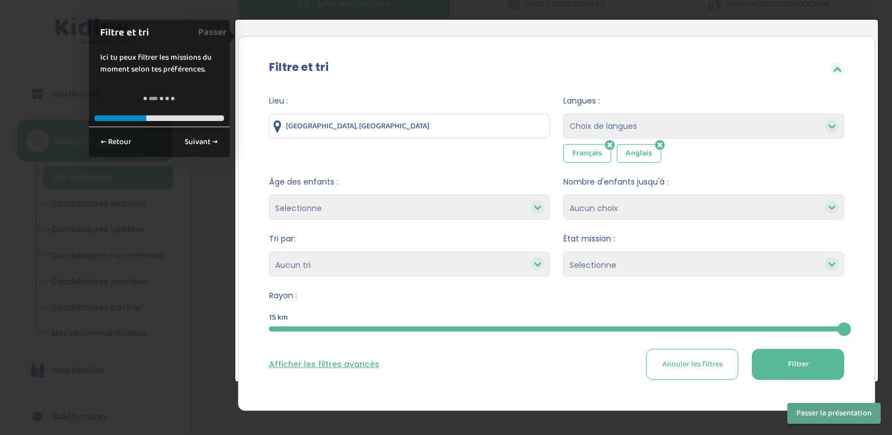
click at [374, 198] on select "Selectionne moins de 3 ans entre 3 et 6 ans plus de 6 ans" at bounding box center [409, 207] width 281 height 25
select select "3-6"
click at [269, 195] on select "Selectionne moins de 3 ans entre 3 et 6 ans plus de 6 ans" at bounding box center [409, 207] width 281 height 25
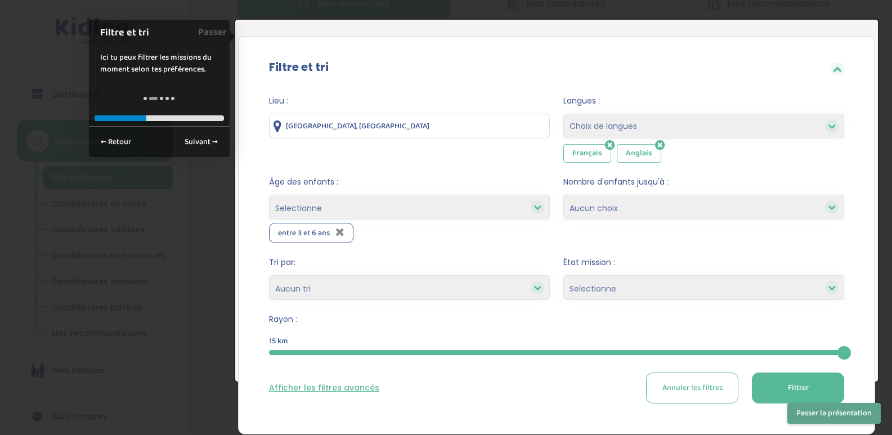
click at [407, 197] on select "Selectionne moins de 3 ans entre 3 et 6 ans plus de 6 ans" at bounding box center [409, 207] width 281 height 25
select select "+6"
click at [269, 195] on select "Selectionne moins de 3 ans entre 3 et 6 ans plus de 6 ans" at bounding box center [409, 207] width 281 height 25
select select
click at [607, 201] on select "1 2 3 4 Aucun choix" at bounding box center [703, 207] width 281 height 25
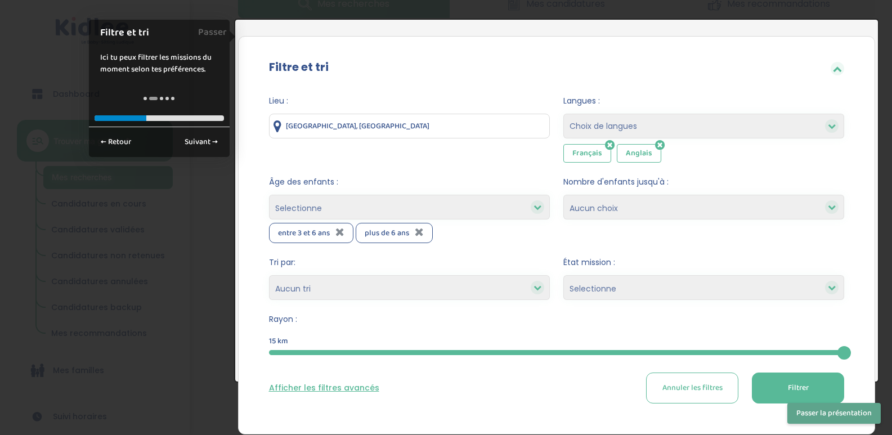
click at [563, 195] on select "1 2 3 4 Aucun choix" at bounding box center [703, 207] width 281 height 25
click at [405, 277] on select "Heures par semaine (croissant) Heures par semaine (décroissant) Date de démarra…" at bounding box center [409, 287] width 281 height 25
click at [419, 279] on select "Heures par semaine (croissant) Heures par semaine (décroissant) Date de démarra…" at bounding box center [409, 287] width 281 height 25
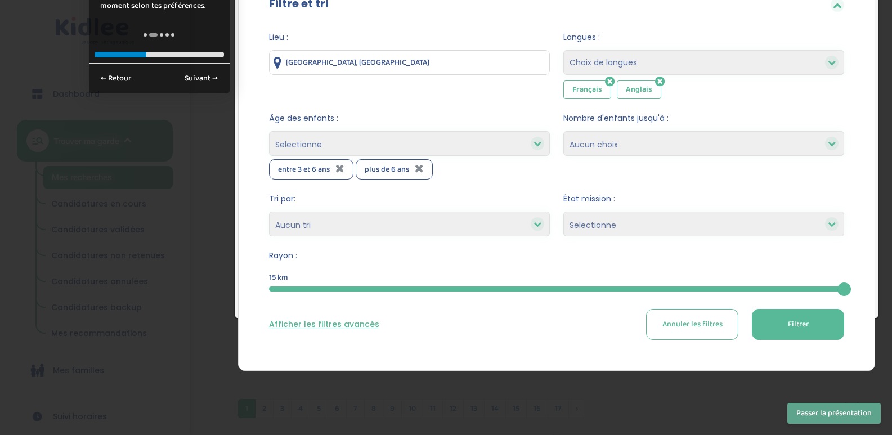
scroll to position [369, 0]
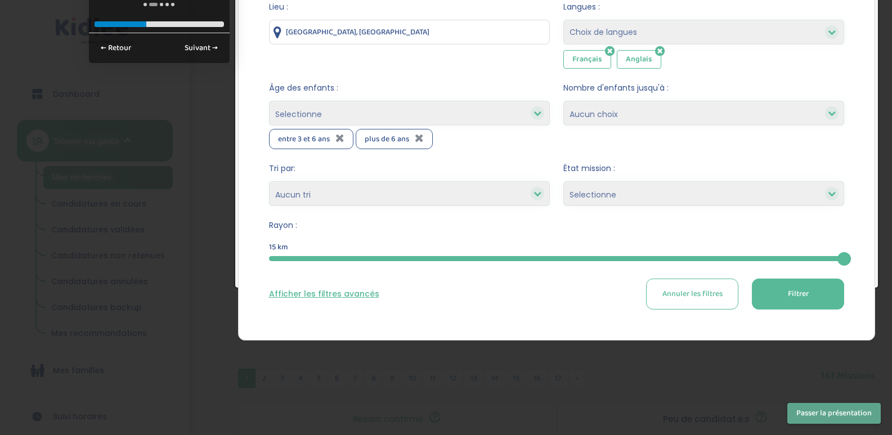
click at [610, 192] on select "Selectionne Nouvelle Mission Peu de candidat.e.s Déjà plusieurs candidat.e.s Pr…" at bounding box center [703, 193] width 281 height 25
select select "Peu de candidat.e.s"
click at [563, 181] on select "Selectionne Nouvelle Mission Peu de candidat.e.s Déjà plusieurs candidat.e.s Pr…" at bounding box center [703, 193] width 281 height 25
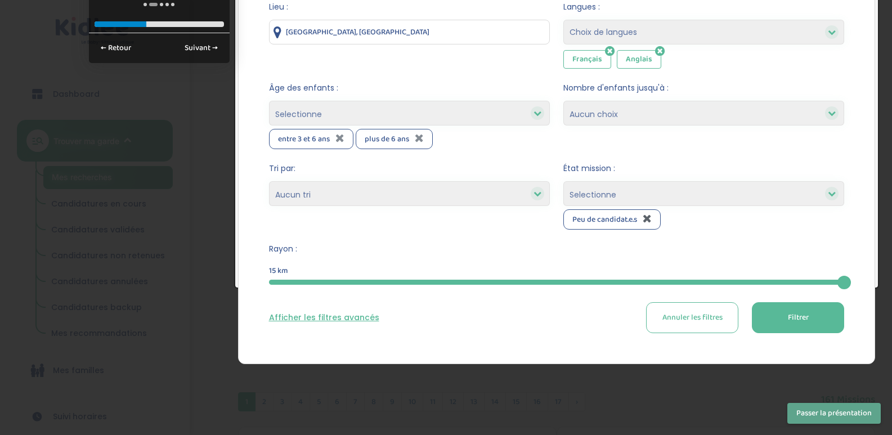
click at [645, 213] on icon at bounding box center [647, 218] width 9 height 11
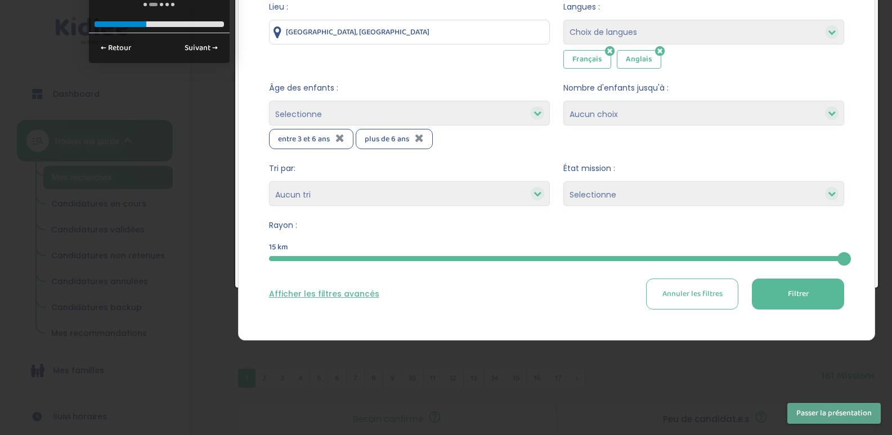
click at [608, 181] on select "Selectionne Nouvelle Mission Peu de candidat.e.s Déjà plusieurs candidat.e.s Pr…" at bounding box center [703, 193] width 281 height 25
select select "Nouvelle Mission"
click at [563, 181] on select "Selectionne Nouvelle Mission Peu de candidat.e.s Déjà plusieurs candidat.e.s Pr…" at bounding box center [703, 193] width 281 height 25
select select
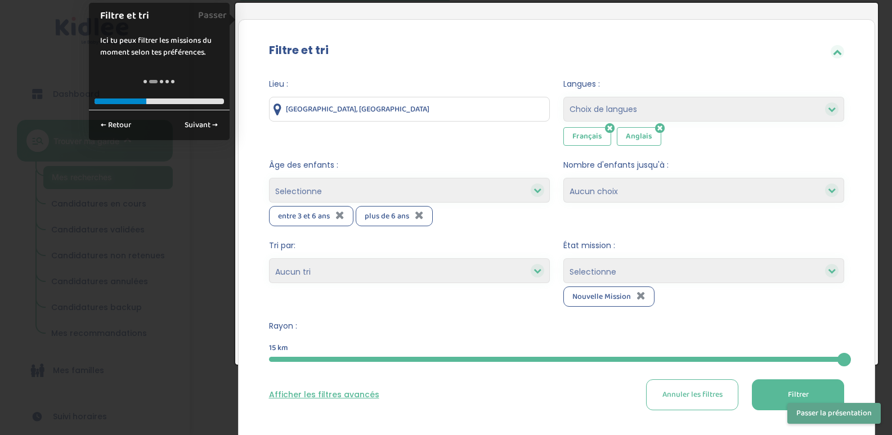
scroll to position [290, 0]
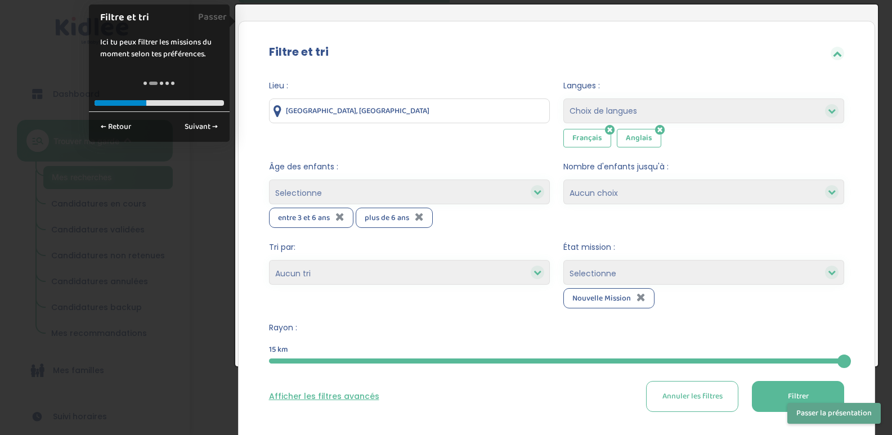
click at [423, 98] on input "[GEOGRAPHIC_DATA], [GEOGRAPHIC_DATA]" at bounding box center [409, 110] width 281 height 25
click at [422, 98] on input "[GEOGRAPHIC_DATA], [GEOGRAPHIC_DATA]" at bounding box center [409, 110] width 281 height 25
click at [421, 98] on input "[GEOGRAPHIC_DATA], [GEOGRAPHIC_DATA]" at bounding box center [409, 110] width 281 height 25
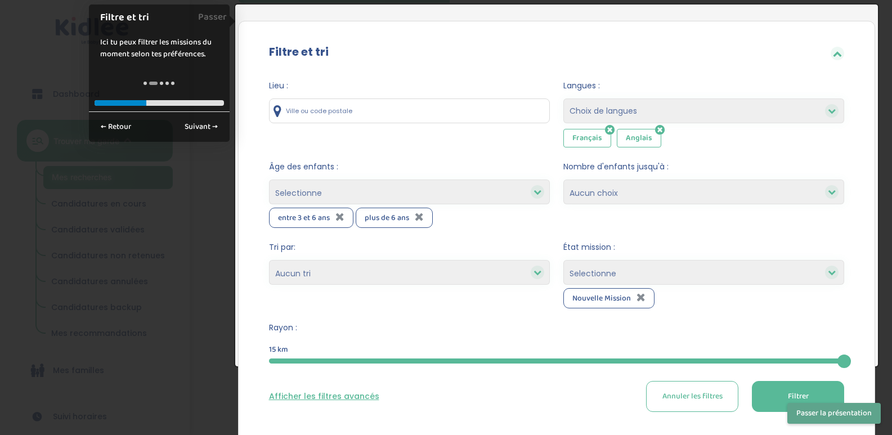
type input "'"
type input "[STREET_ADDRESS]"
click at [836, 392] on button "Filtrer" at bounding box center [798, 396] width 92 height 31
click at [808, 391] on span "Filtrer" at bounding box center [798, 397] width 21 height 12
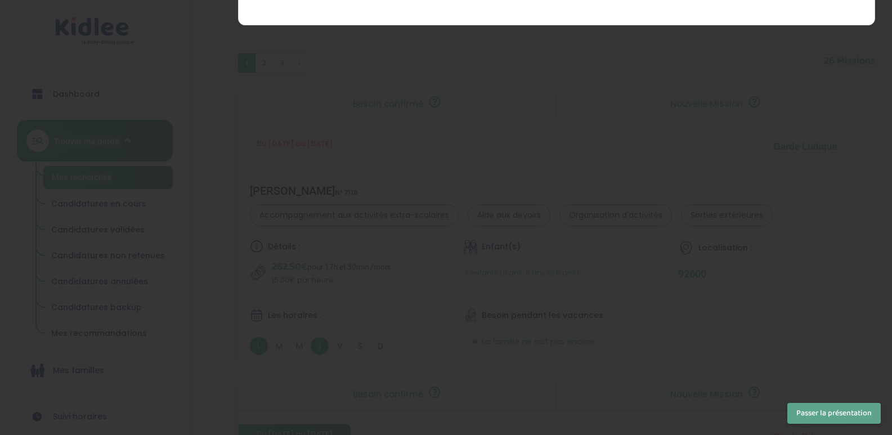
scroll to position [719, 0]
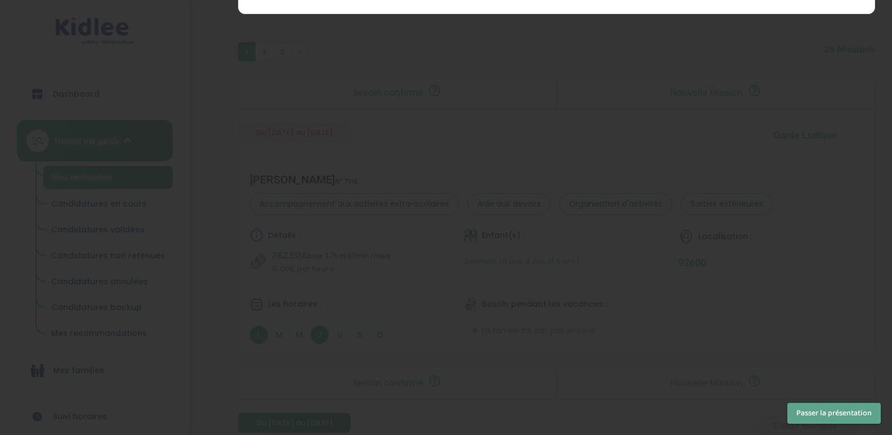
click at [823, 418] on button "Passer la présentation" at bounding box center [833, 413] width 93 height 21
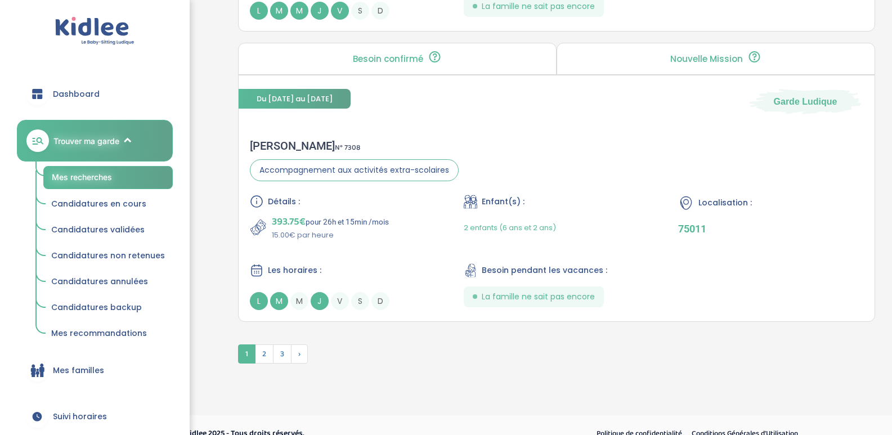
scroll to position [3283, 0]
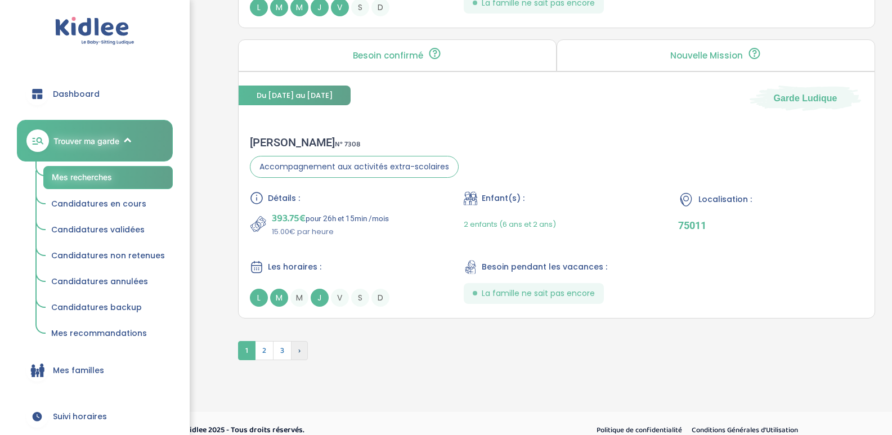
click at [295, 341] on span "›" at bounding box center [299, 350] width 17 height 19
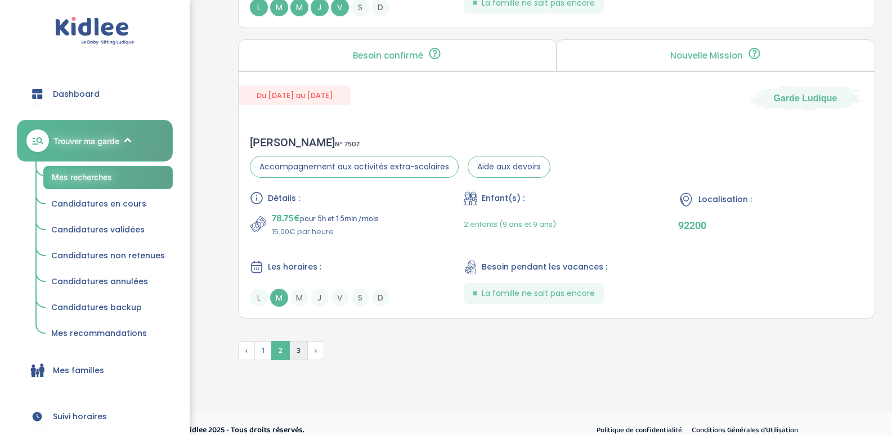
click at [295, 341] on span "3" at bounding box center [298, 350] width 19 height 19
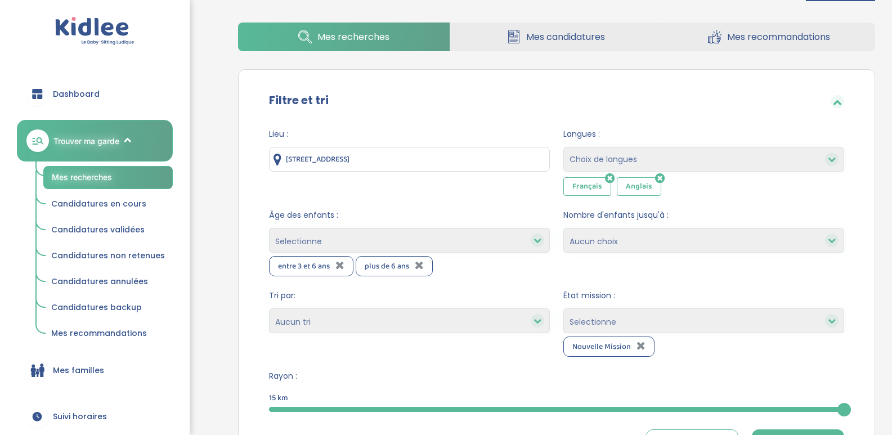
scroll to position [248, 0]
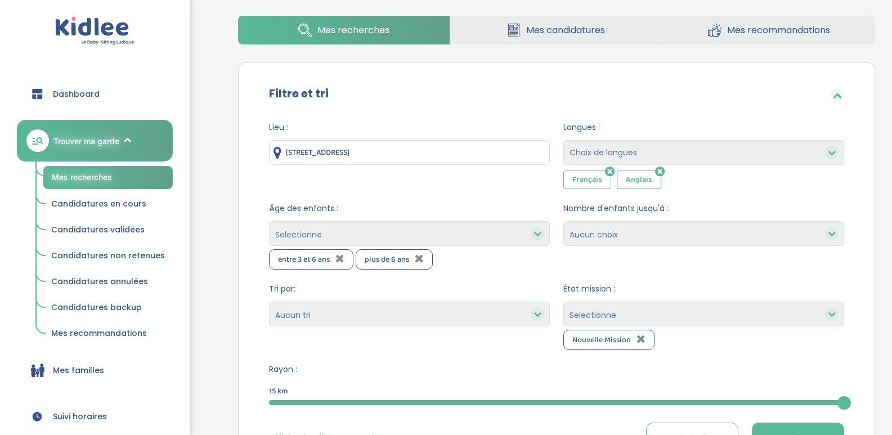
click at [338, 253] on icon at bounding box center [339, 258] width 9 height 11
click at [661, 166] on icon at bounding box center [660, 171] width 10 height 11
click at [643, 221] on select "1 2 3 4 Aucun choix" at bounding box center [703, 233] width 281 height 25
select select "1"
click at [563, 221] on select "1 2 3 4 Aucun choix" at bounding box center [703, 233] width 281 height 25
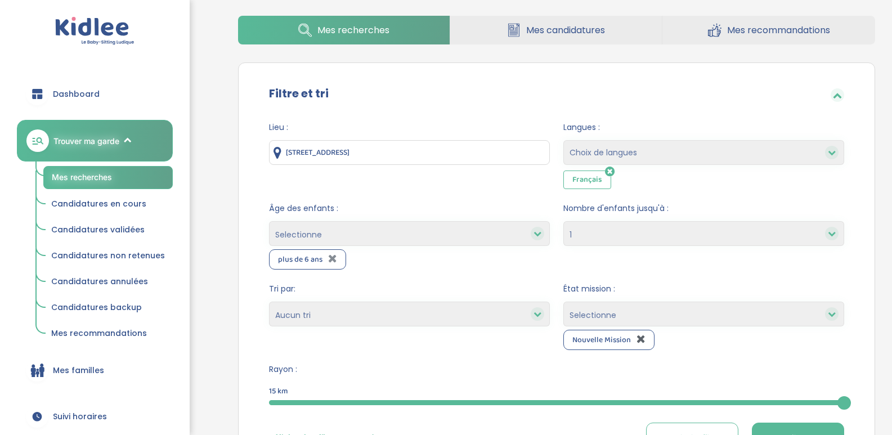
click at [641, 333] on icon at bounding box center [641, 338] width 9 height 11
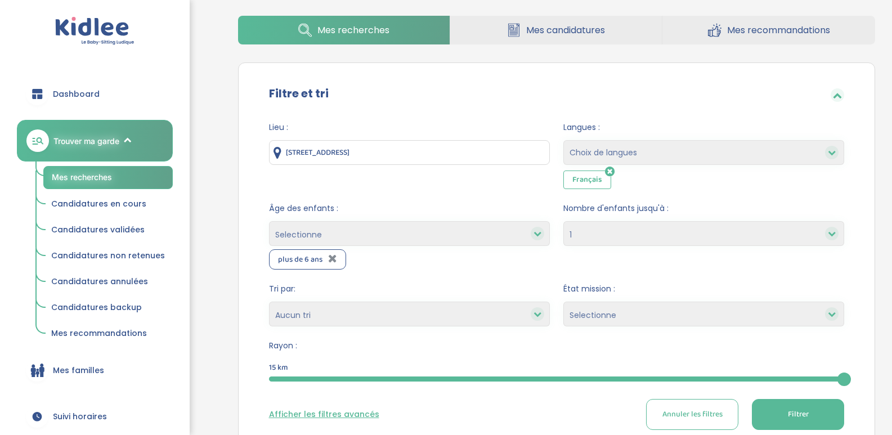
click at [505, 302] on select "Heures par semaine (croissant) Heures par semaine (décroissant) Date de démarra…" at bounding box center [409, 314] width 281 height 25
click at [509, 340] on span "Rayon :" at bounding box center [557, 346] width 576 height 12
click at [757, 399] on button "Filtrer" at bounding box center [798, 414] width 92 height 31
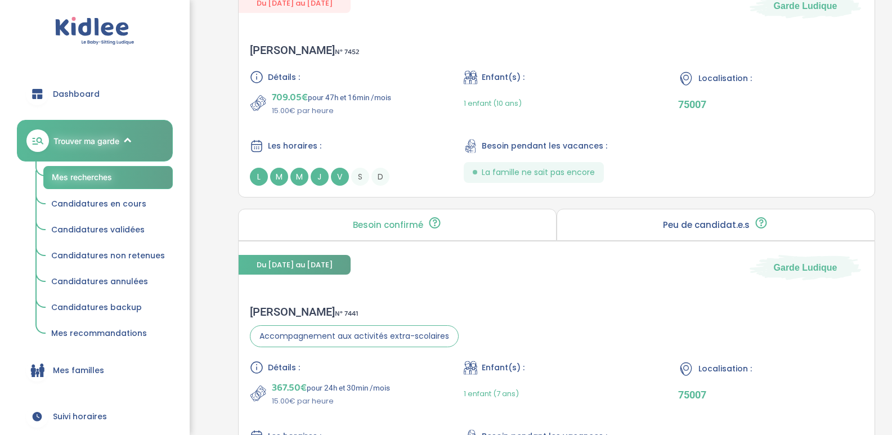
scroll to position [2249, 0]
